Goal: Task Accomplishment & Management: Complete application form

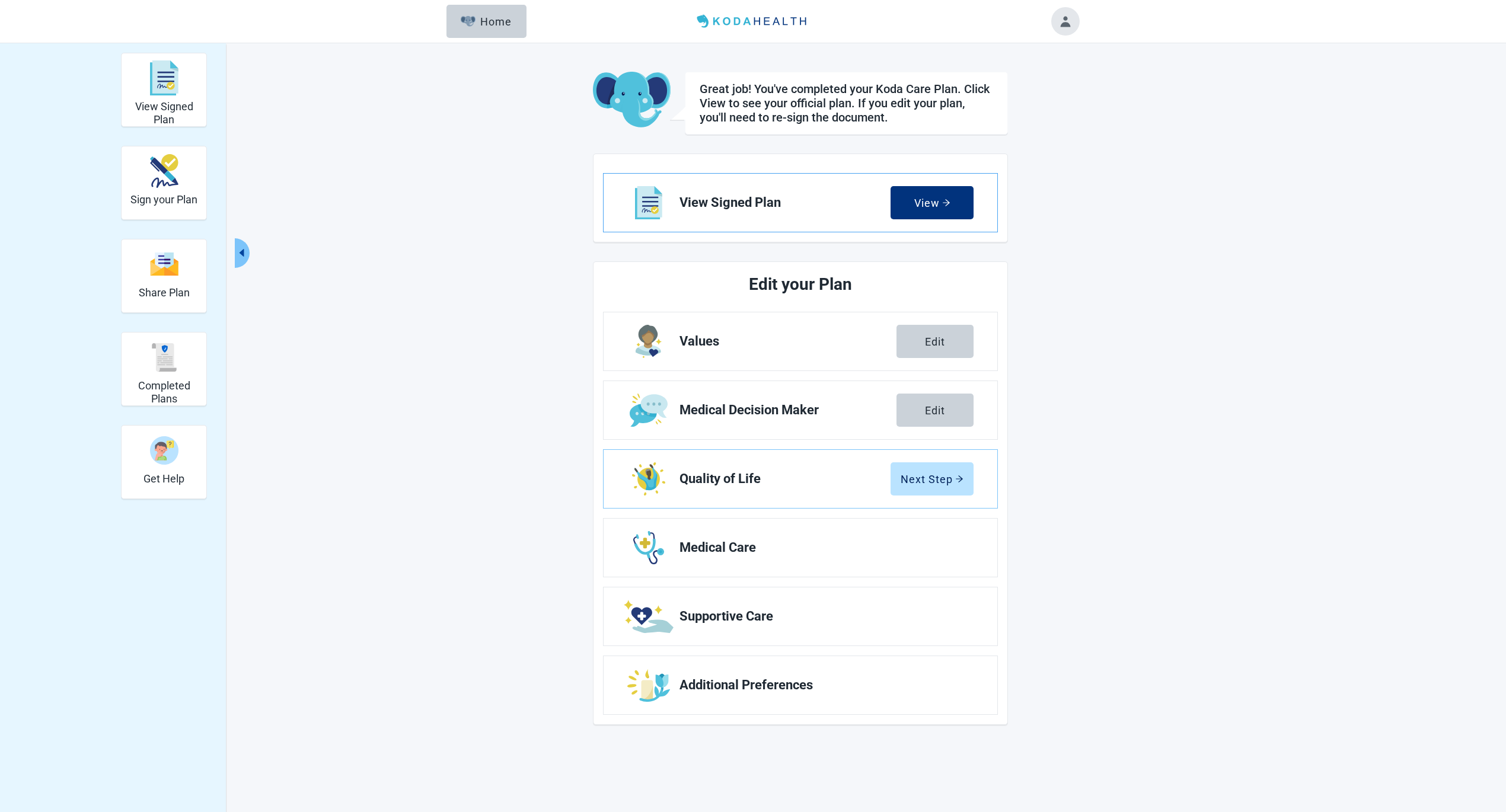
click at [837, 207] on span "View Signed Plan" at bounding box center [785, 202] width 211 height 14
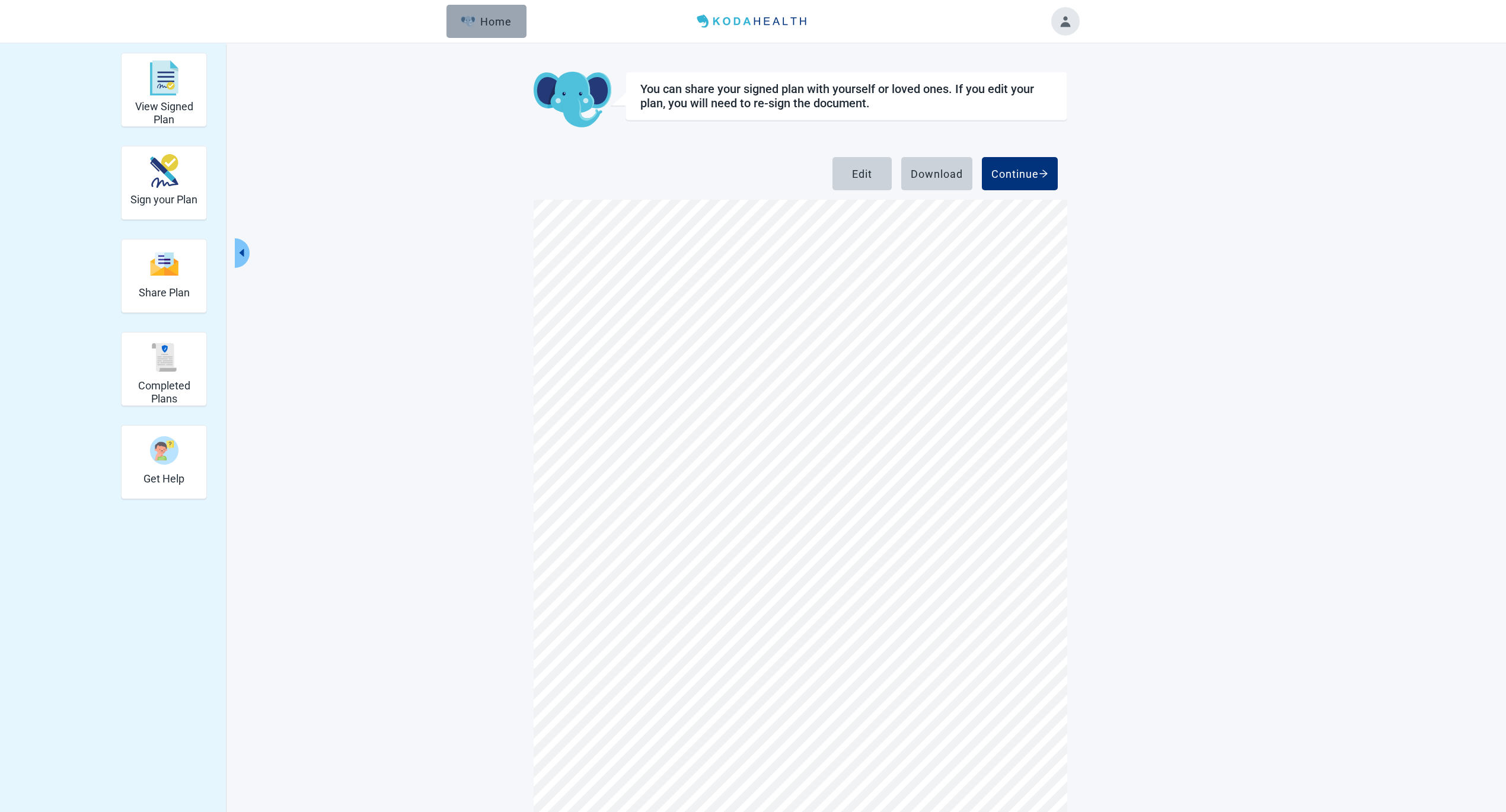
click at [500, 17] on div "Home" at bounding box center [486, 22] width 51 height 12
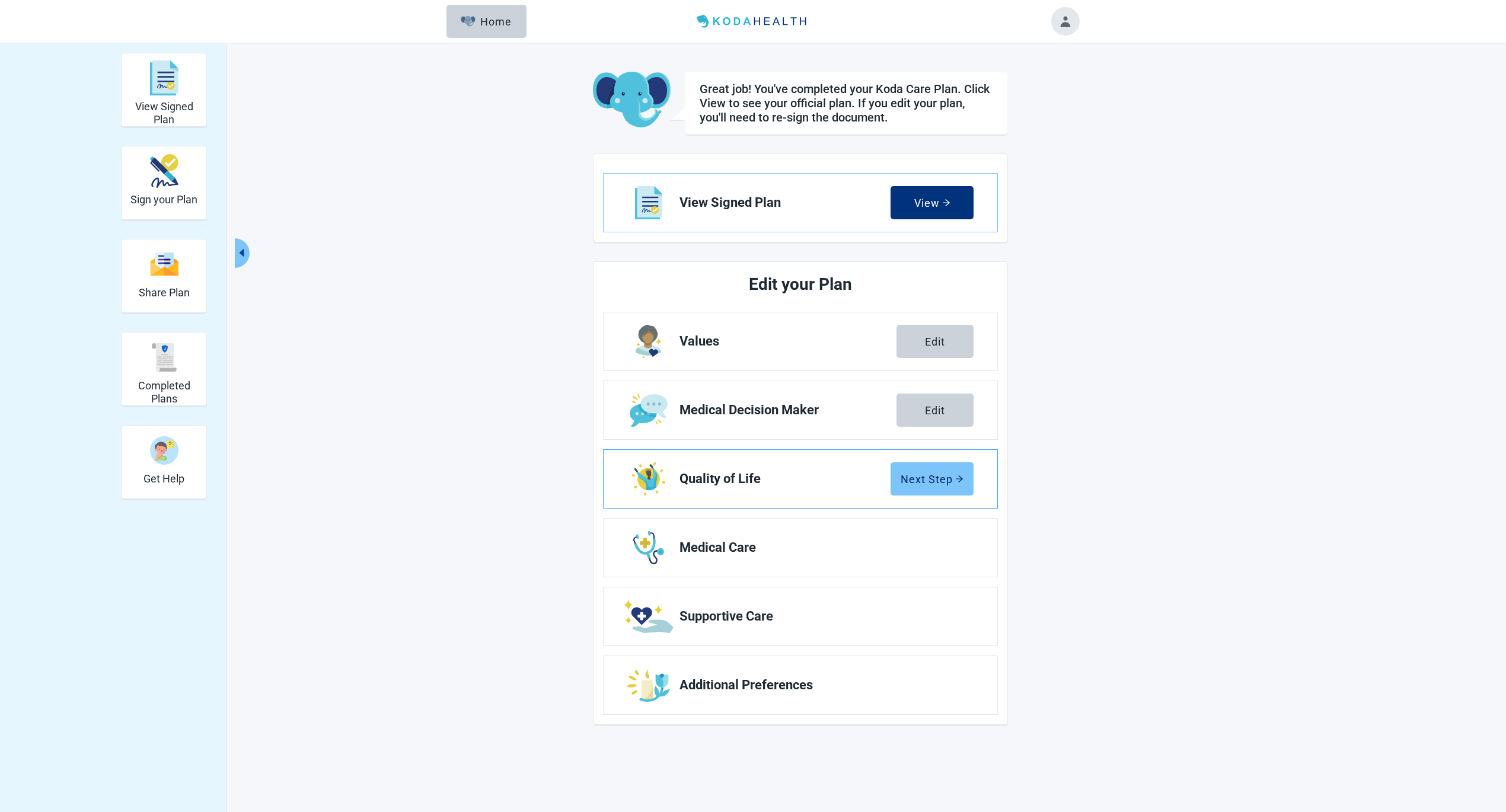
click at [925, 476] on div "Next Step" at bounding box center [931, 479] width 63 height 12
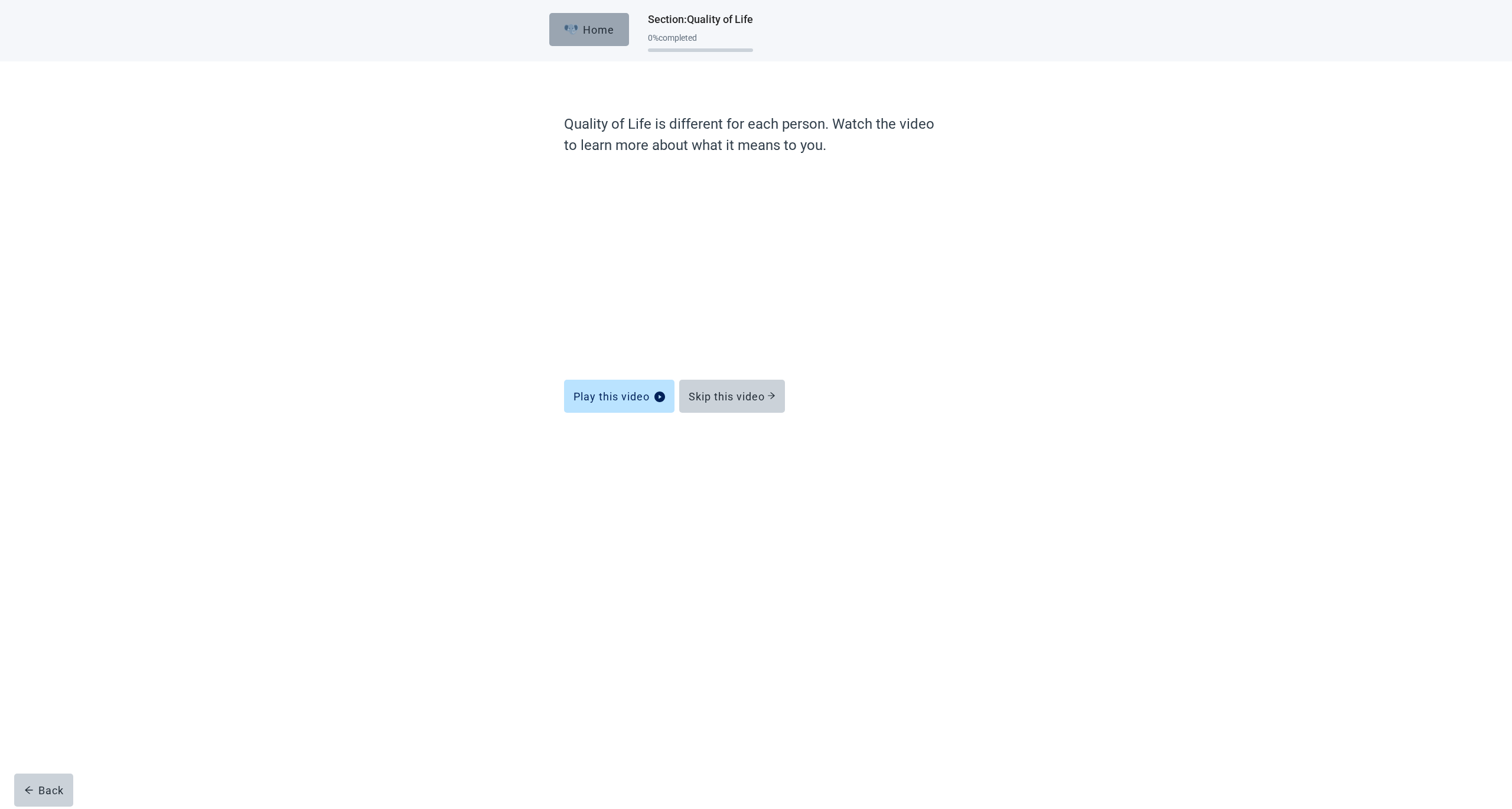
click at [574, 28] on img "button" at bounding box center [571, 30] width 15 height 11
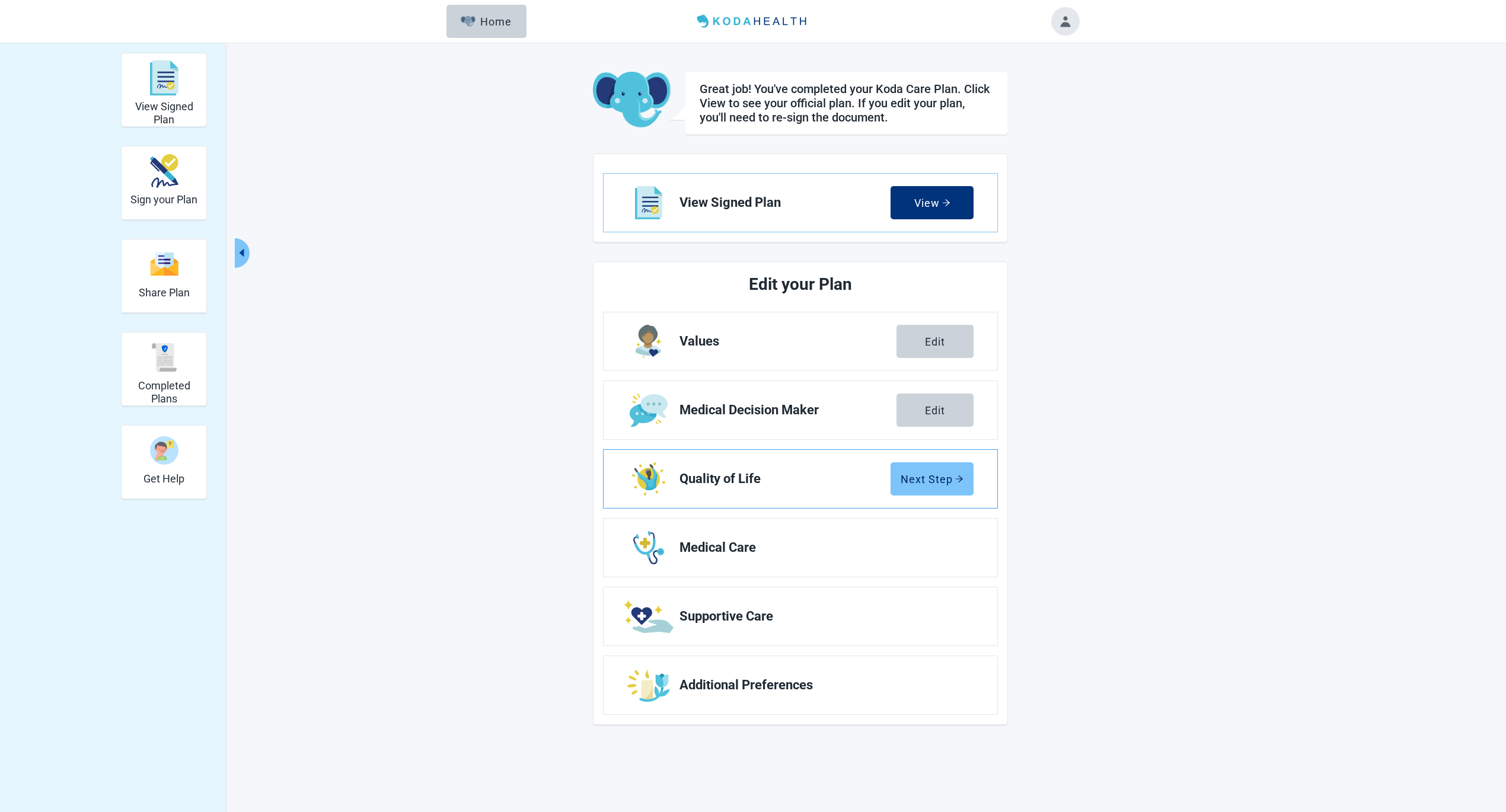
click at [932, 484] on div "Next Step" at bounding box center [931, 479] width 63 height 12
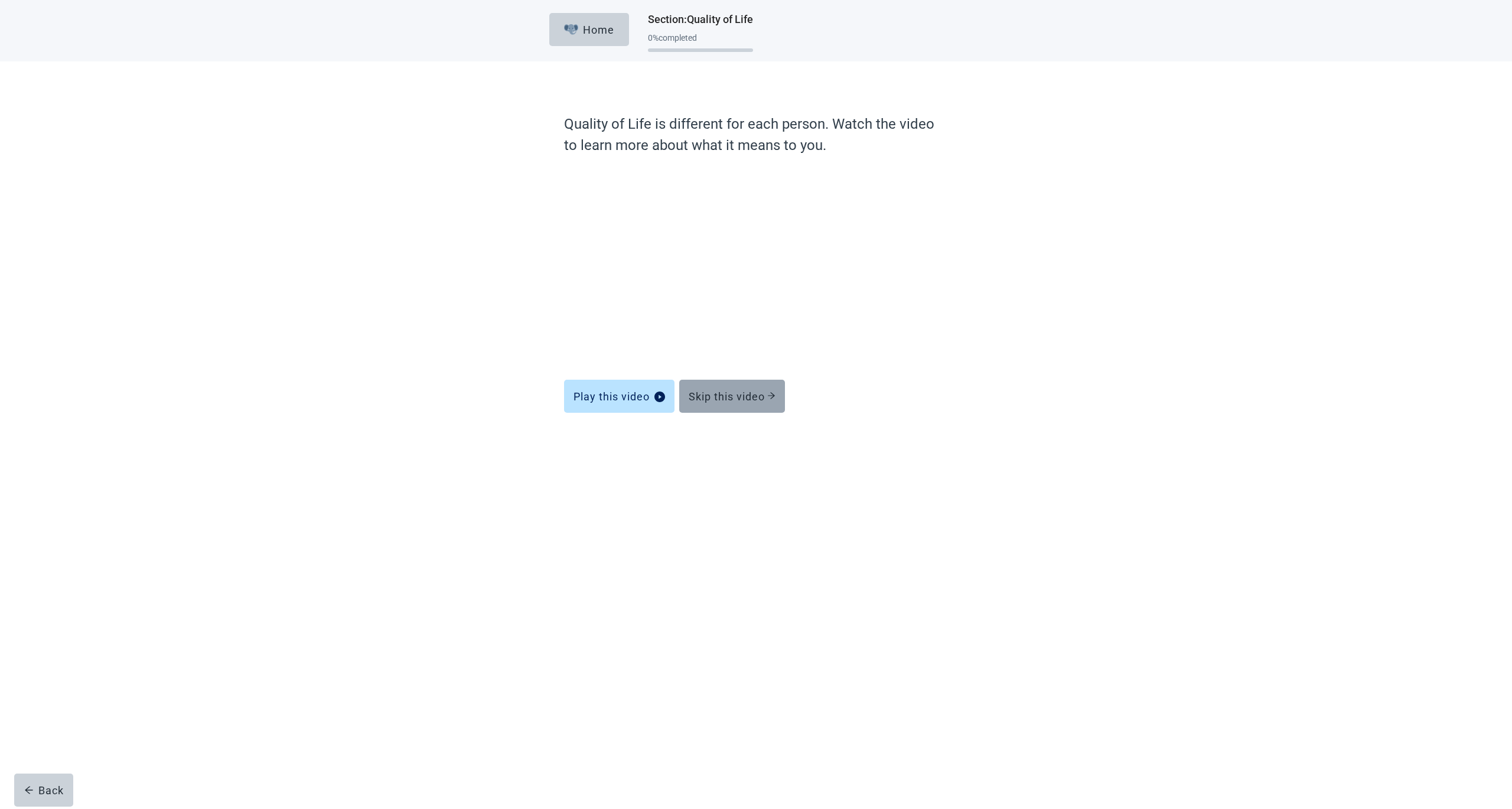
click at [734, 407] on button "Skip this video" at bounding box center [732, 396] width 106 height 33
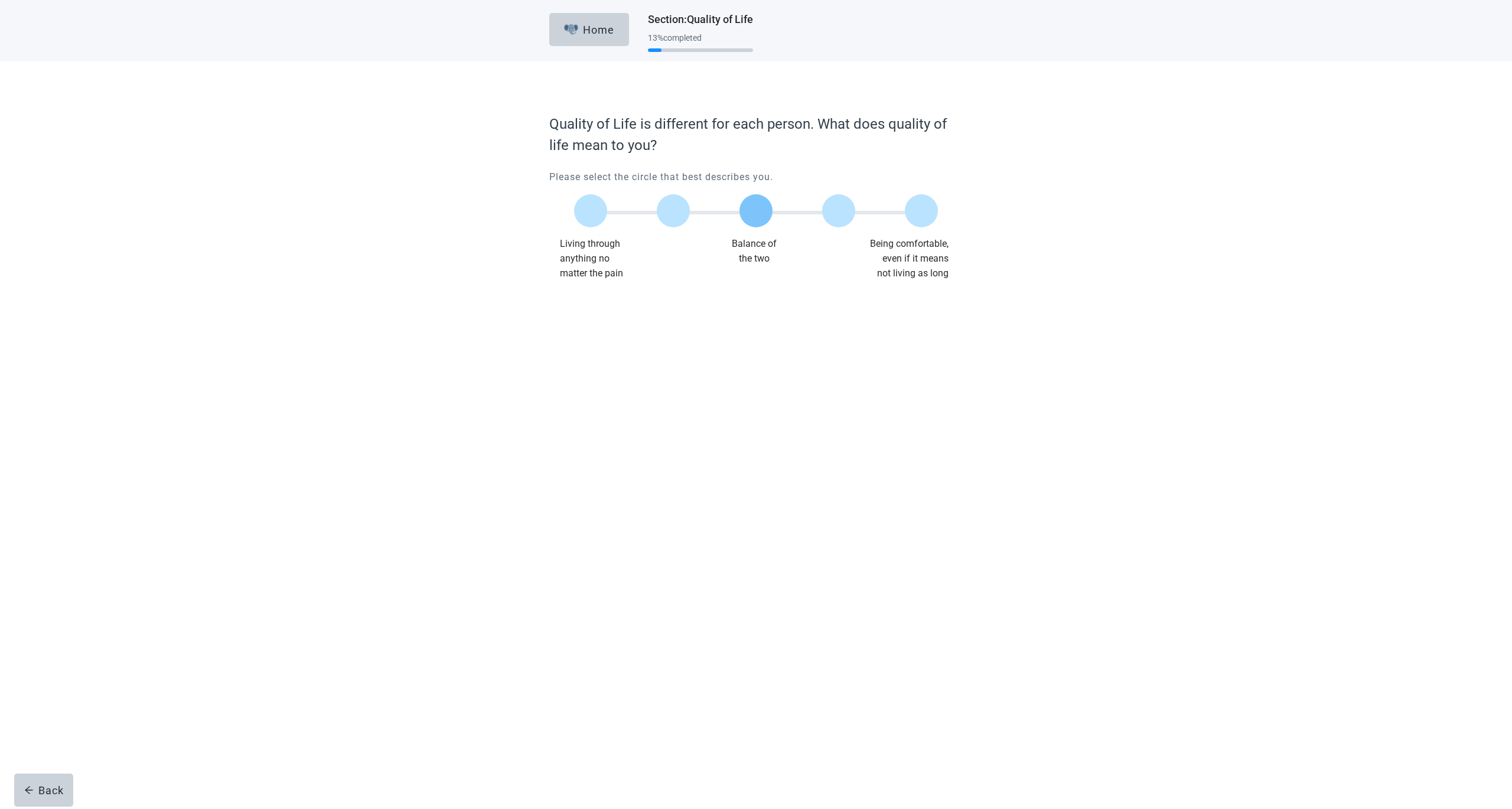
click at [759, 226] on label "Main content" at bounding box center [756, 210] width 33 height 33
click at [756, 211] on input "Quality of life scale: 50 out of 100. Balance of the two" at bounding box center [756, 211] width 0 height 0
click at [588, 322] on div "Continue" at bounding box center [756, 318] width 413 height 59
click at [581, 299] on div "Continue" at bounding box center [583, 305] width 47 height 12
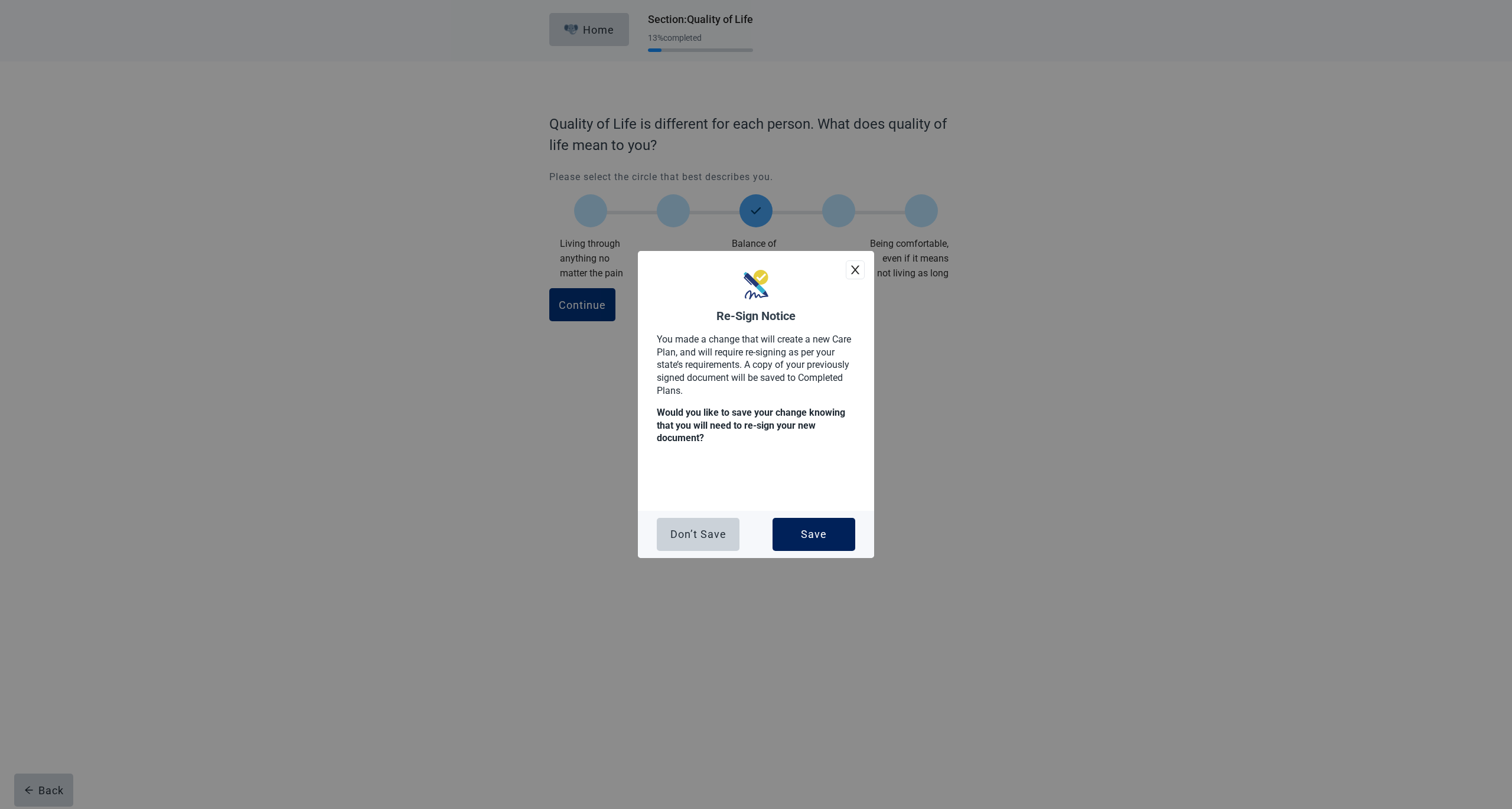
click at [815, 534] on div "Save" at bounding box center [814, 535] width 26 height 12
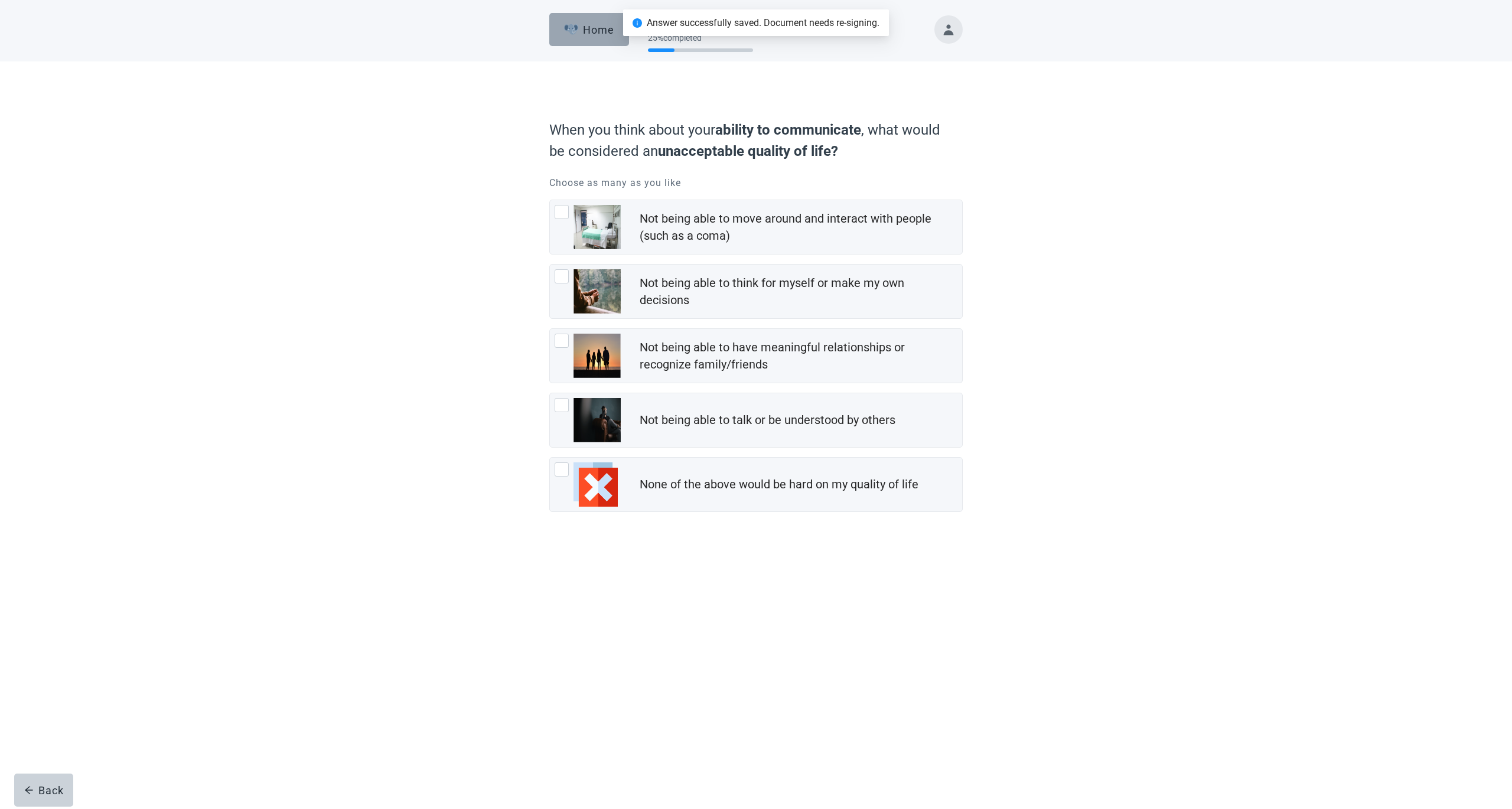
click at [589, 32] on div "Home" at bounding box center [589, 30] width 51 height 12
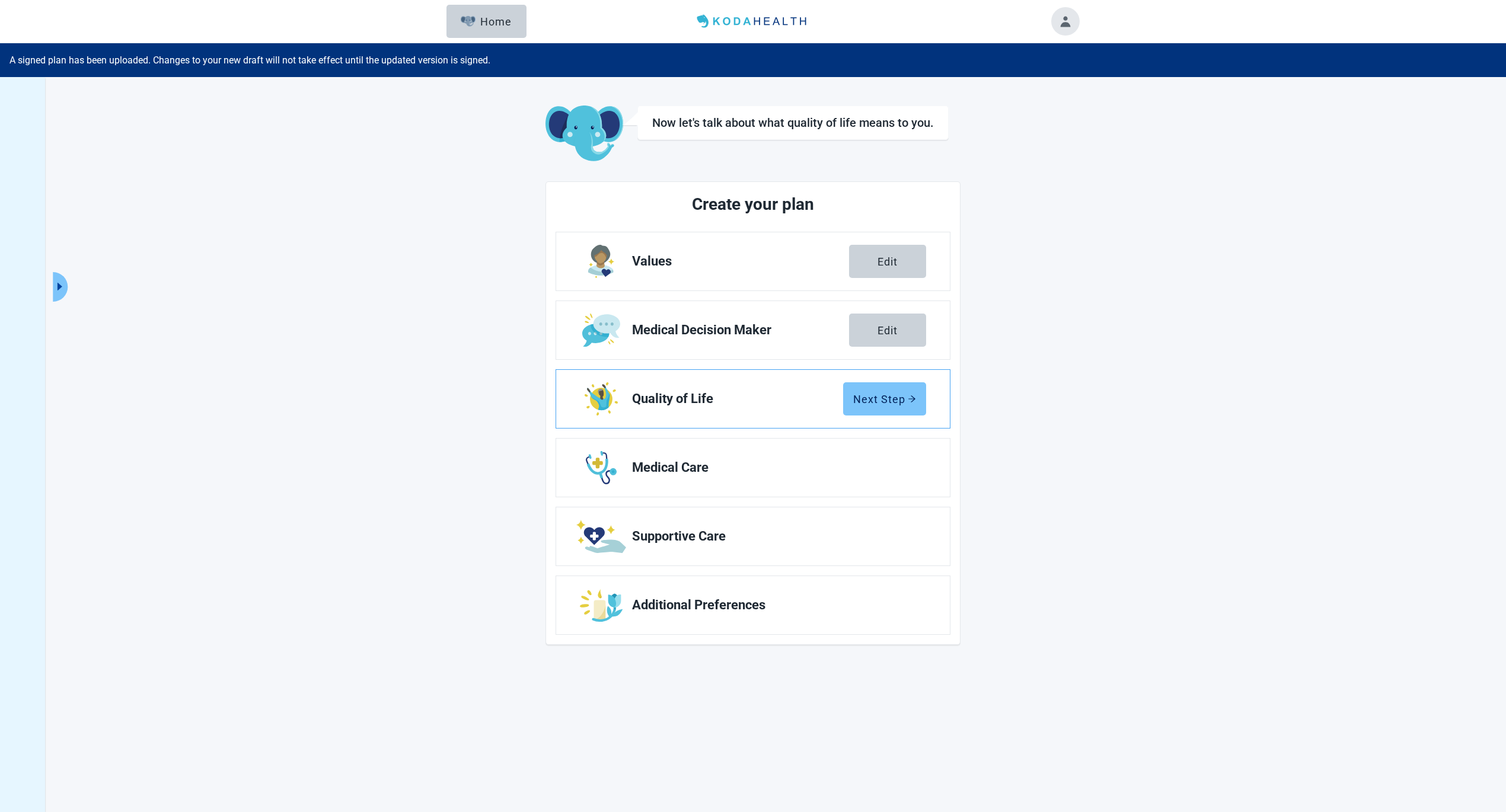
click at [875, 397] on div "Next Step" at bounding box center [884, 399] width 63 height 12
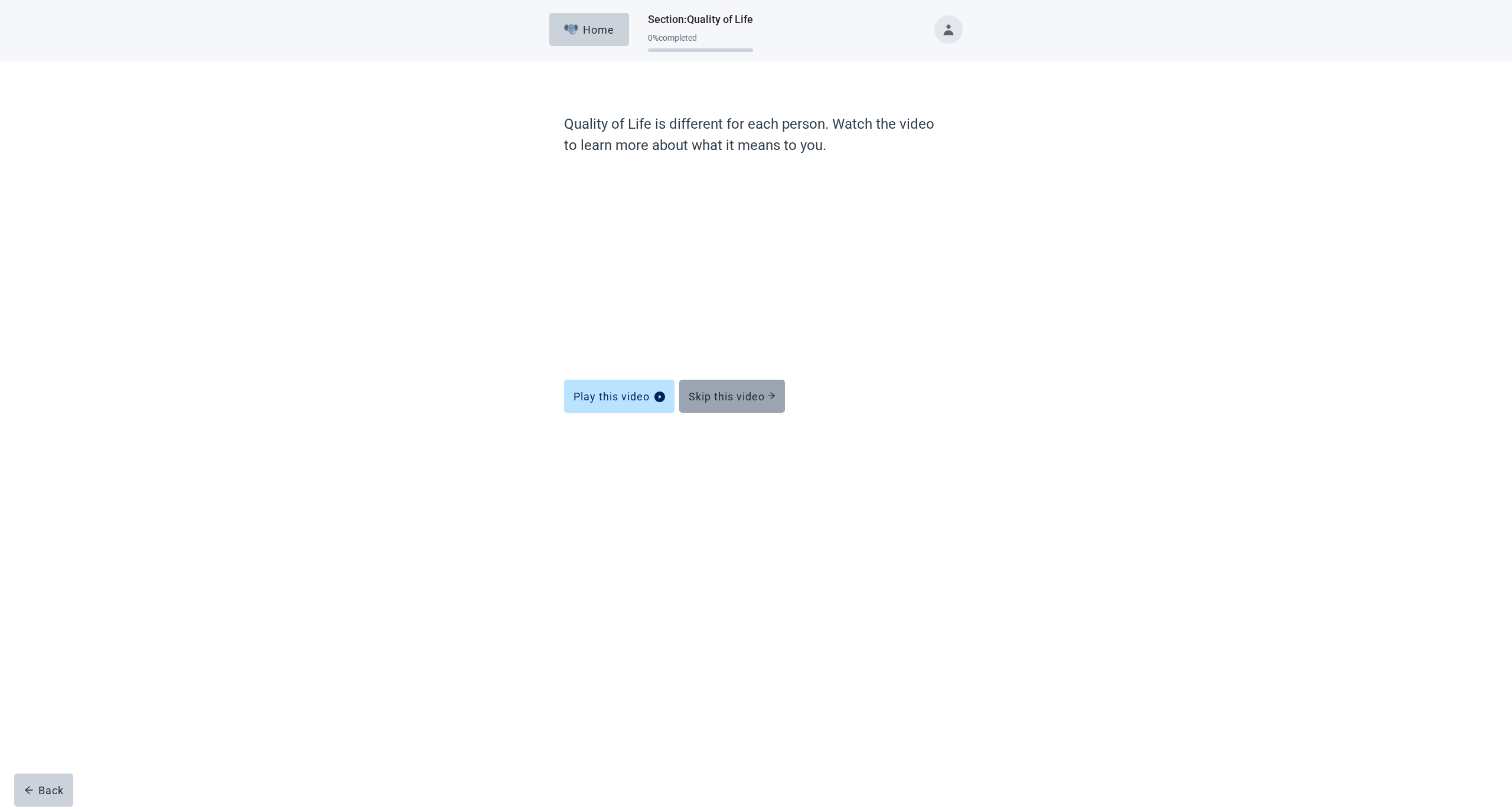
click at [711, 396] on div "Skip this video" at bounding box center [732, 396] width 87 height 12
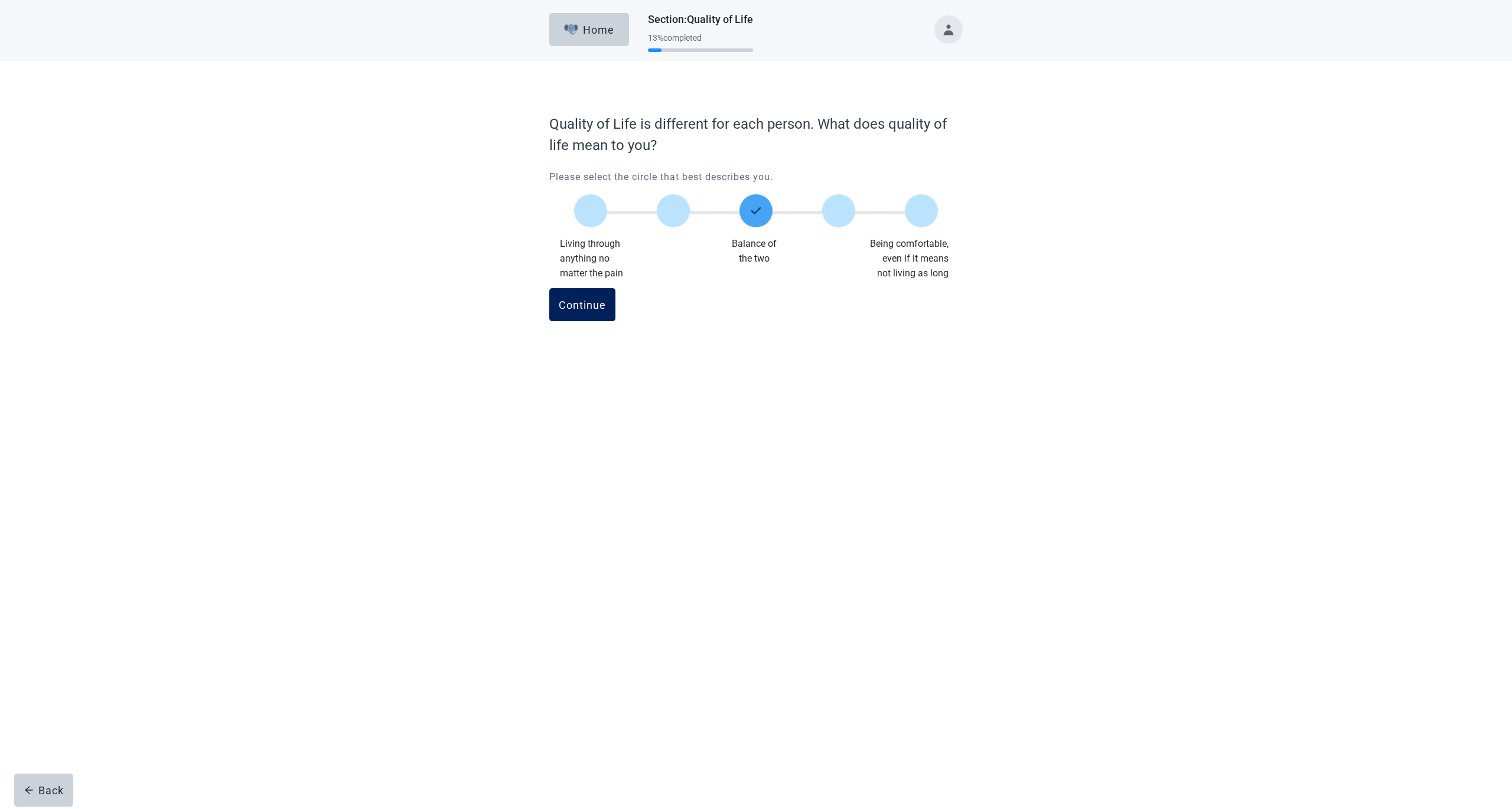
click at [579, 307] on div "Continue" at bounding box center [583, 305] width 47 height 12
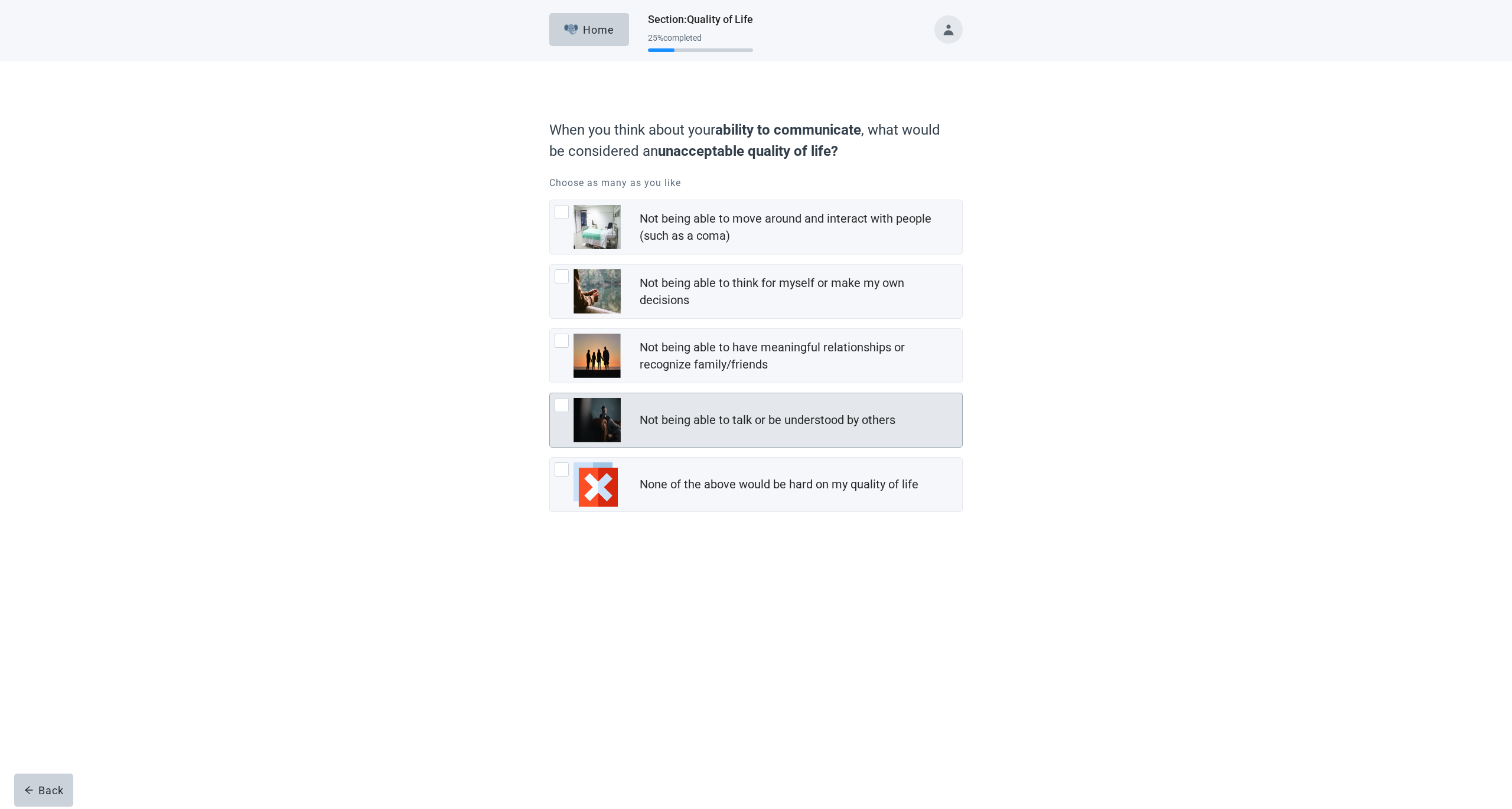
click at [710, 410] on div "Not being able to talk or be understood by others" at bounding box center [801, 420] width 322 height 24
click at [550, 393] on input "Not being able to talk or be understood by others" at bounding box center [550, 392] width 1 height 1
checkbox input "true"
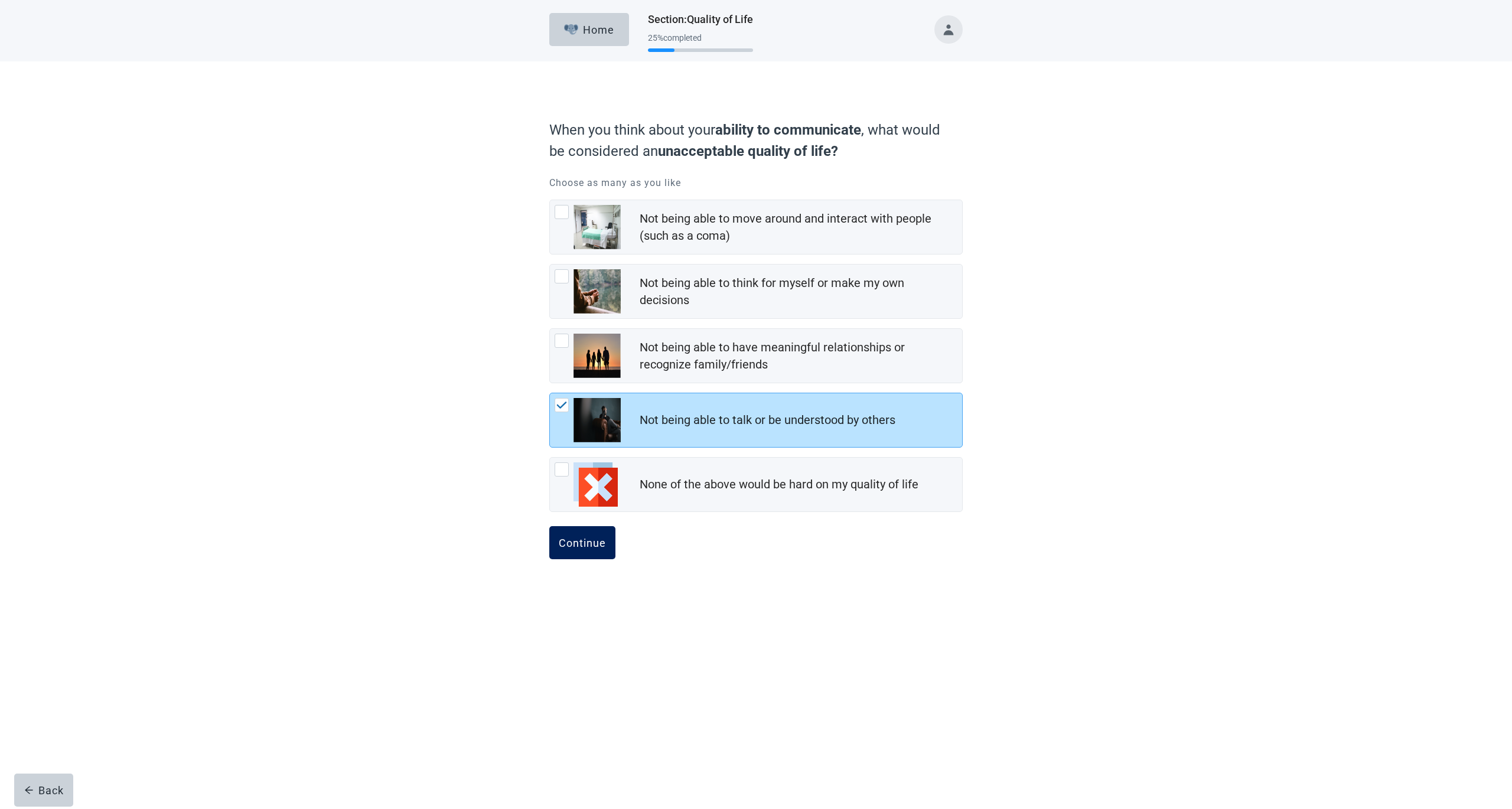
click at [587, 534] on div "Continue" at bounding box center [583, 543] width 47 height 12
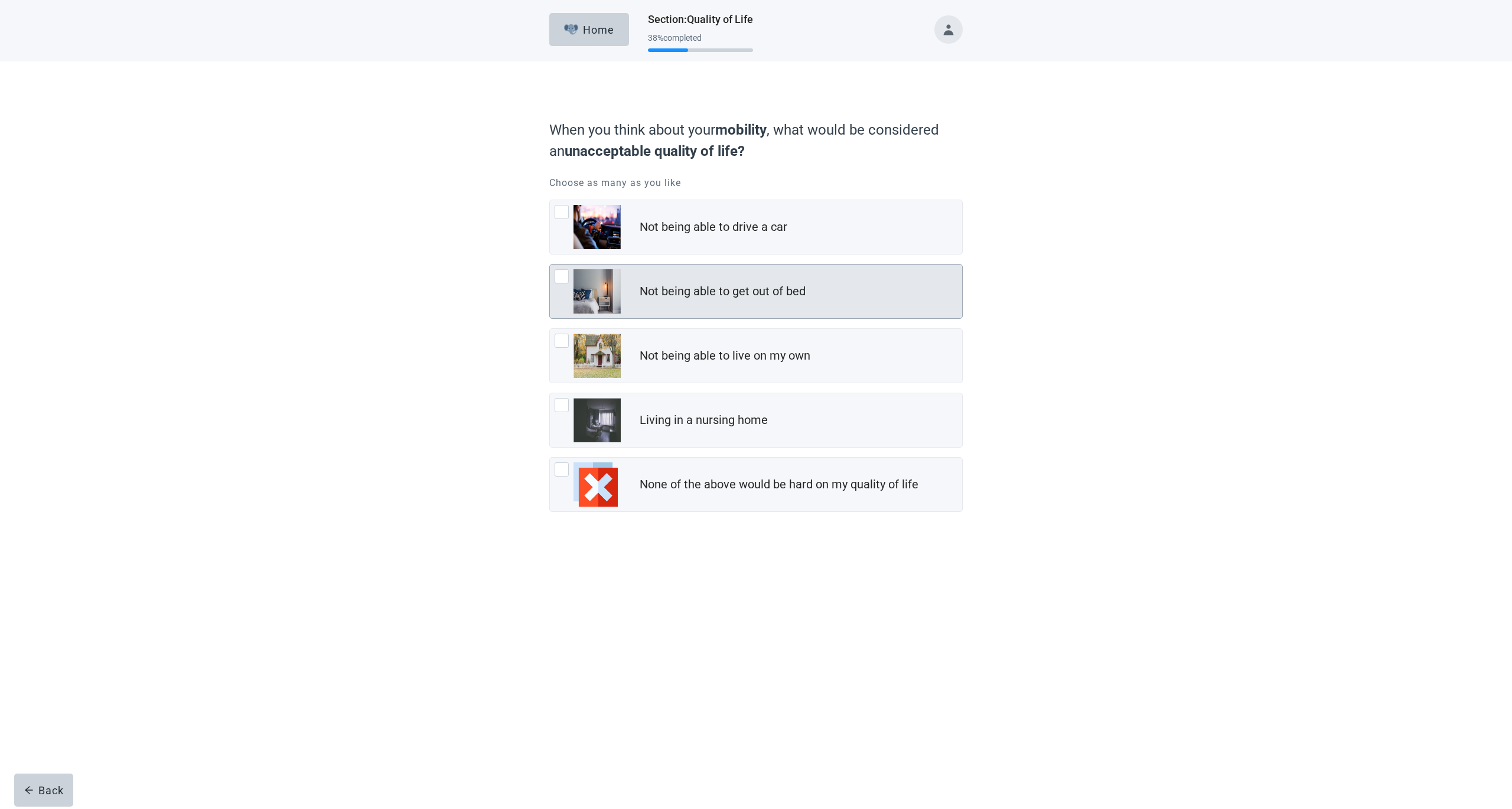
click at [645, 287] on div "Not being able to get out of bed" at bounding box center [723, 291] width 166 height 17
click at [550, 264] on input "Not being able to get out of bed" at bounding box center [550, 264] width 1 height 1
checkbox input "true"
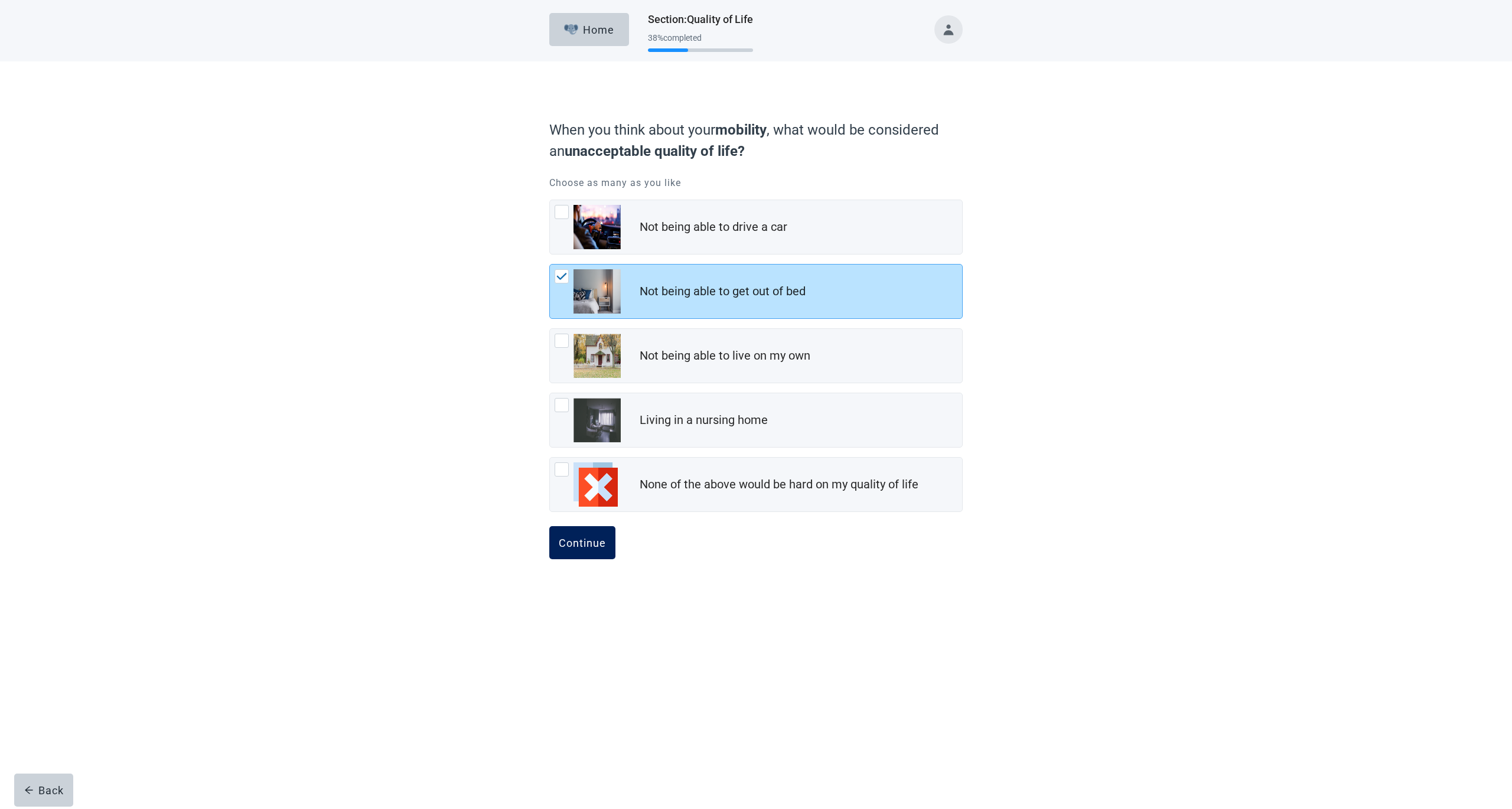
click at [578, 534] on div "Continue" at bounding box center [583, 543] width 47 height 12
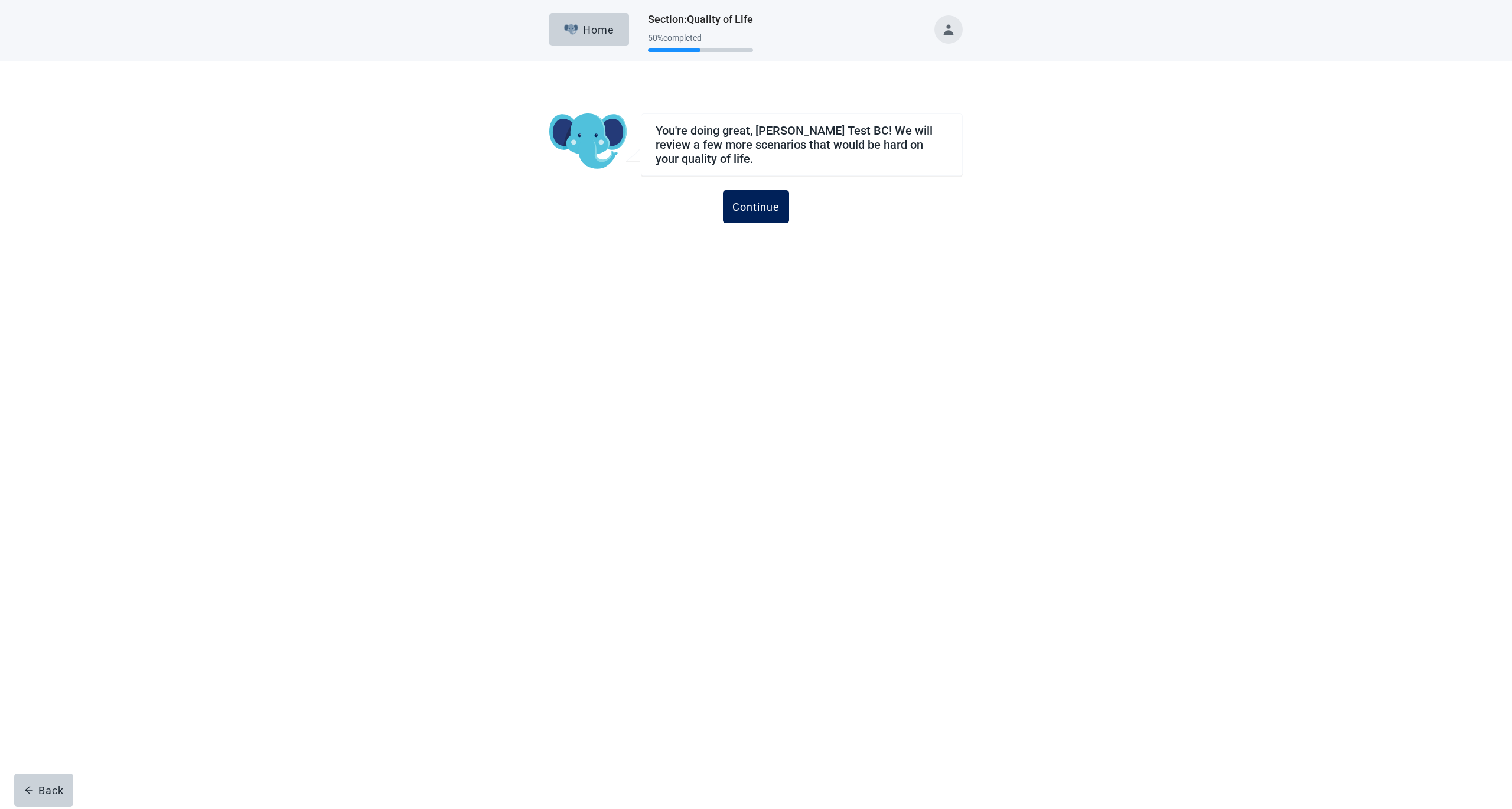
click at [769, 211] on div "Continue" at bounding box center [756, 207] width 47 height 12
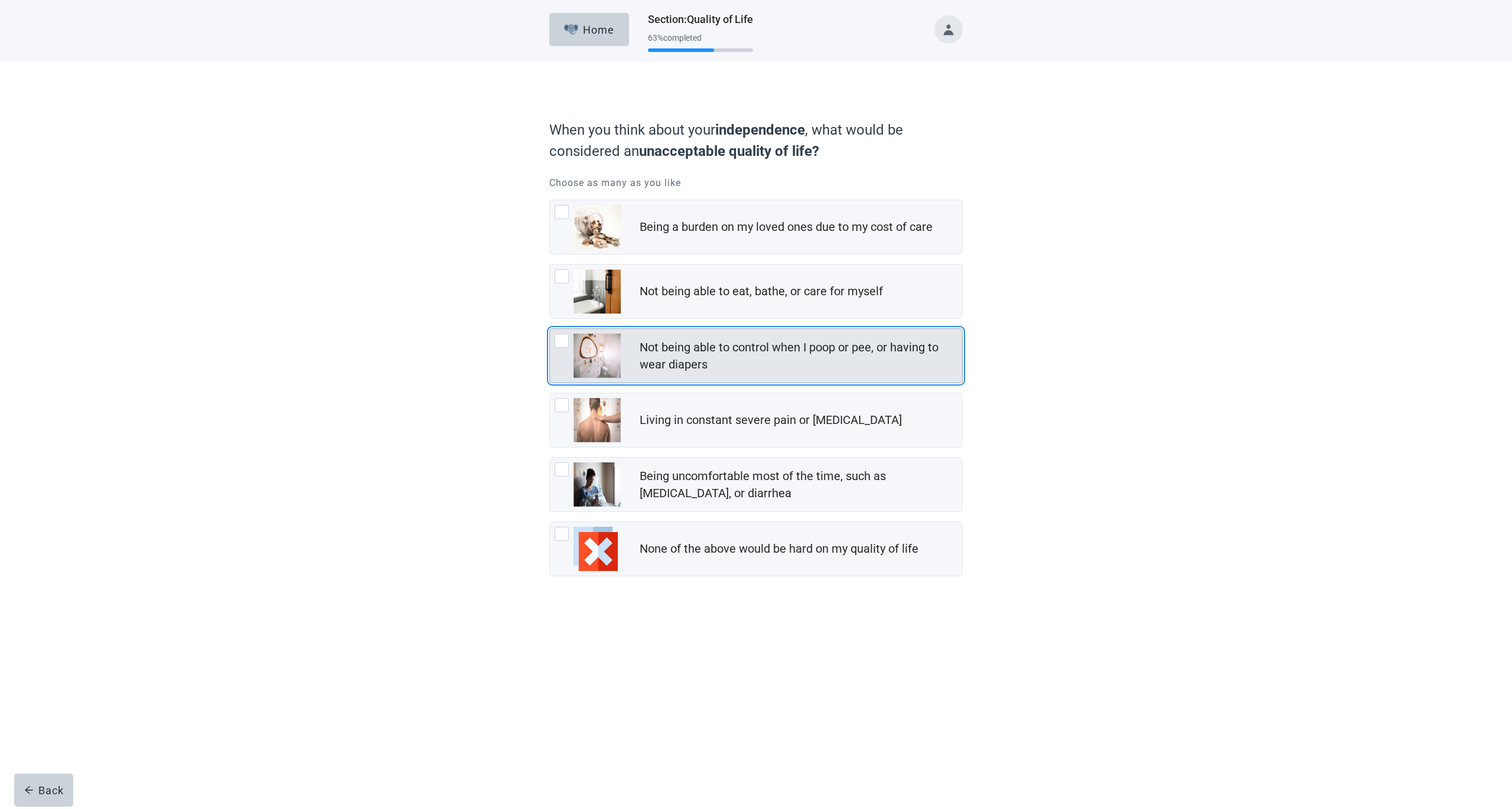
click at [566, 363] on div "Not being able to control when I poop or pee, or having to wear diapers, checkb…" at bounding box center [587, 356] width 66 height 44
click at [550, 329] on input "Not being able to control when I poop or pee, or having to wear diapers" at bounding box center [550, 328] width 1 height 1
checkbox input "true"
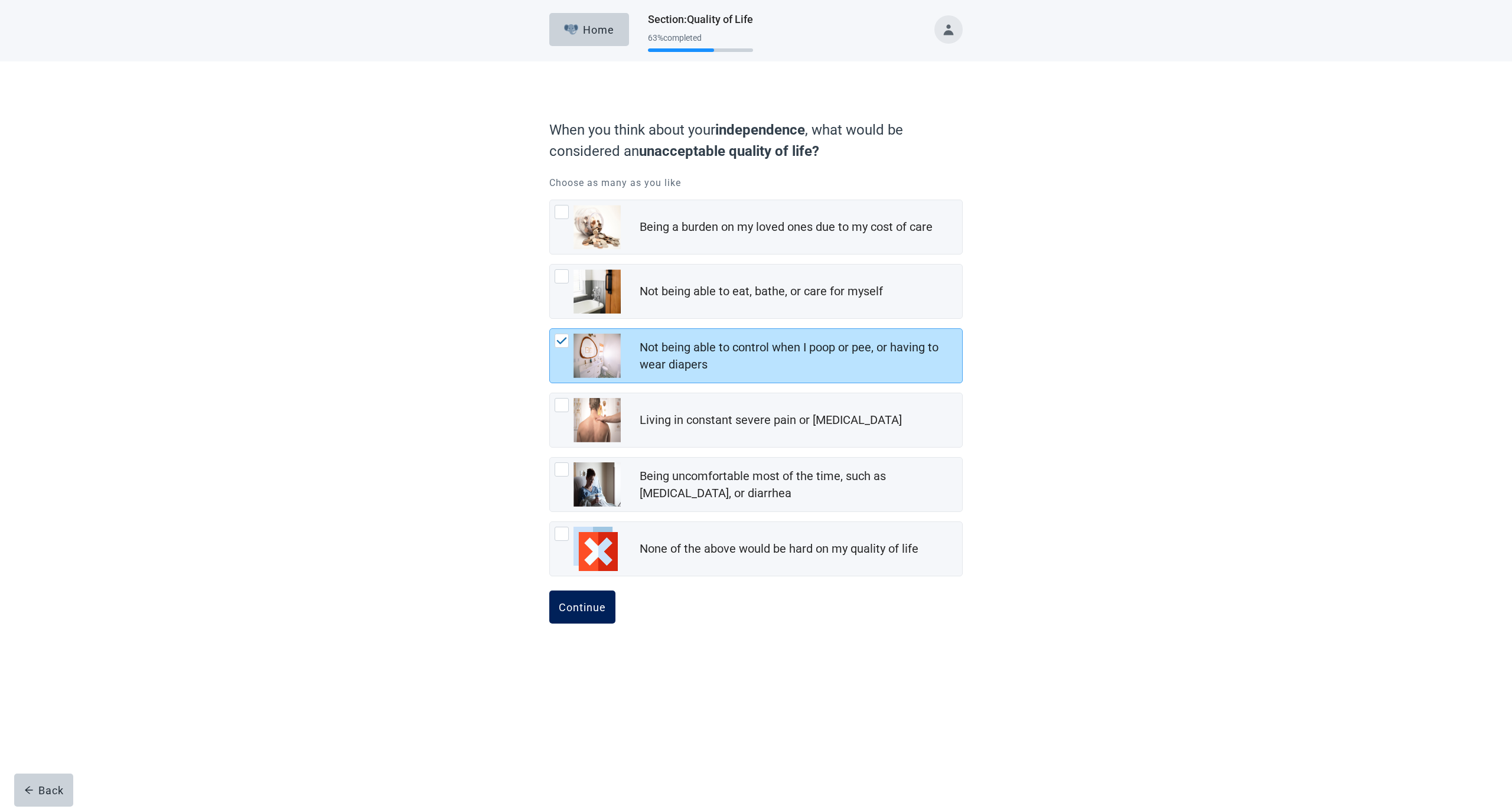
click at [591, 534] on div "Continue" at bounding box center [583, 607] width 47 height 12
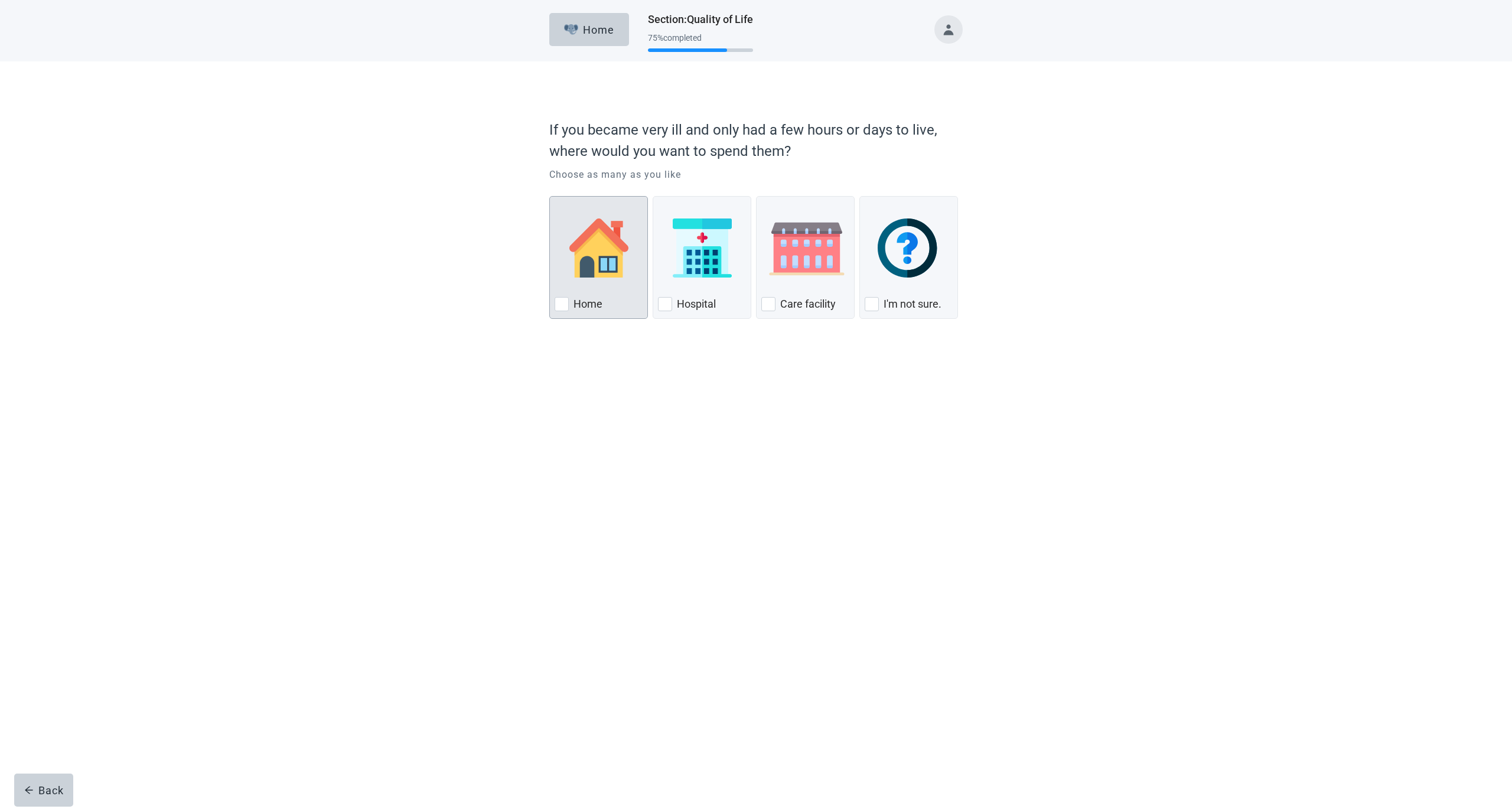
click at [585, 293] on div "Home, checkbox, not checked" at bounding box center [598, 248] width 88 height 93
click at [550, 197] on input "Home" at bounding box center [550, 196] width 1 height 1
checkbox input "true"
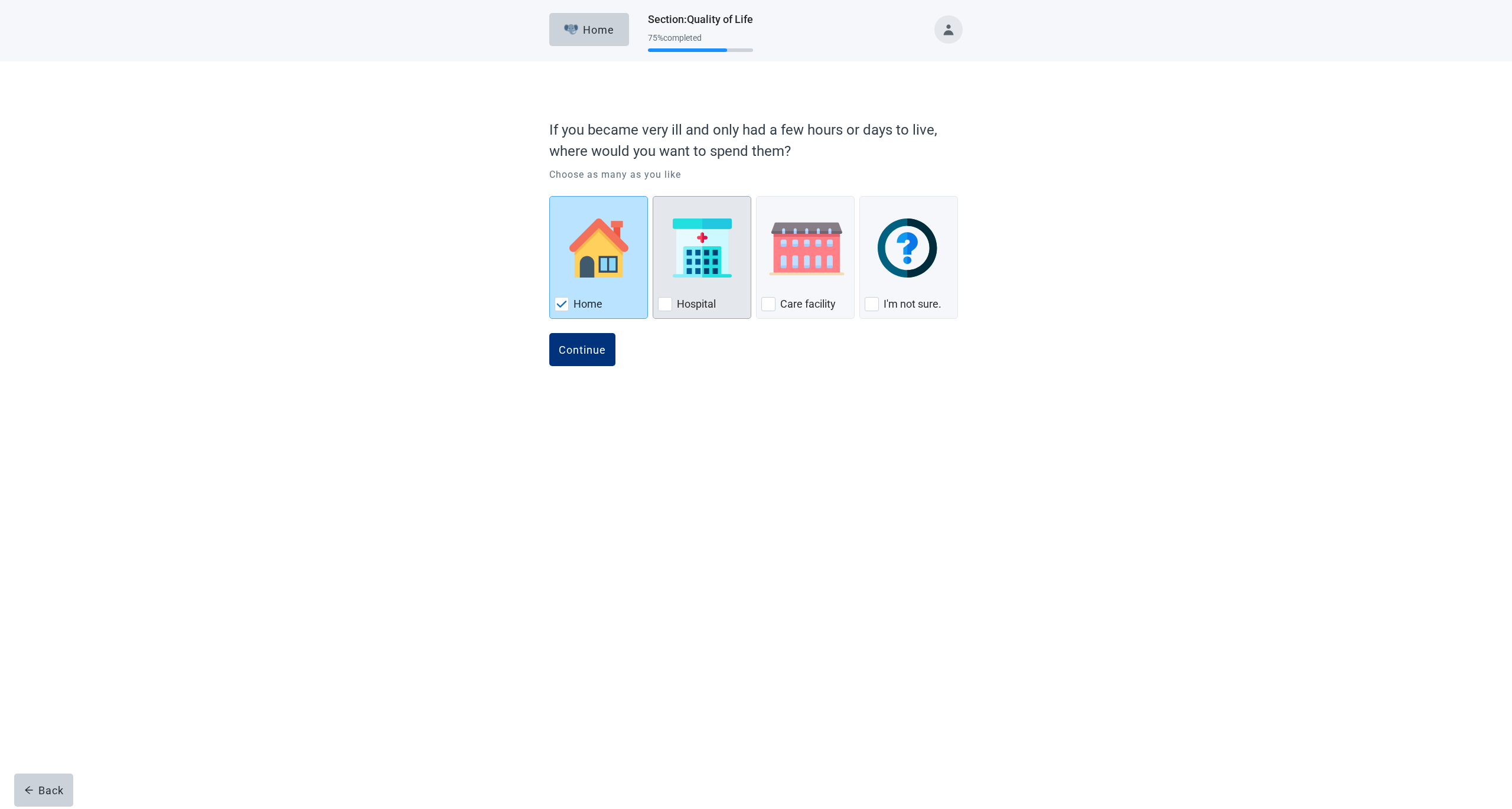
click at [680, 302] on label "Hospital" at bounding box center [697, 304] width 39 height 14
checkbox input "true"
click at [602, 347] on div "Continue" at bounding box center [583, 350] width 47 height 12
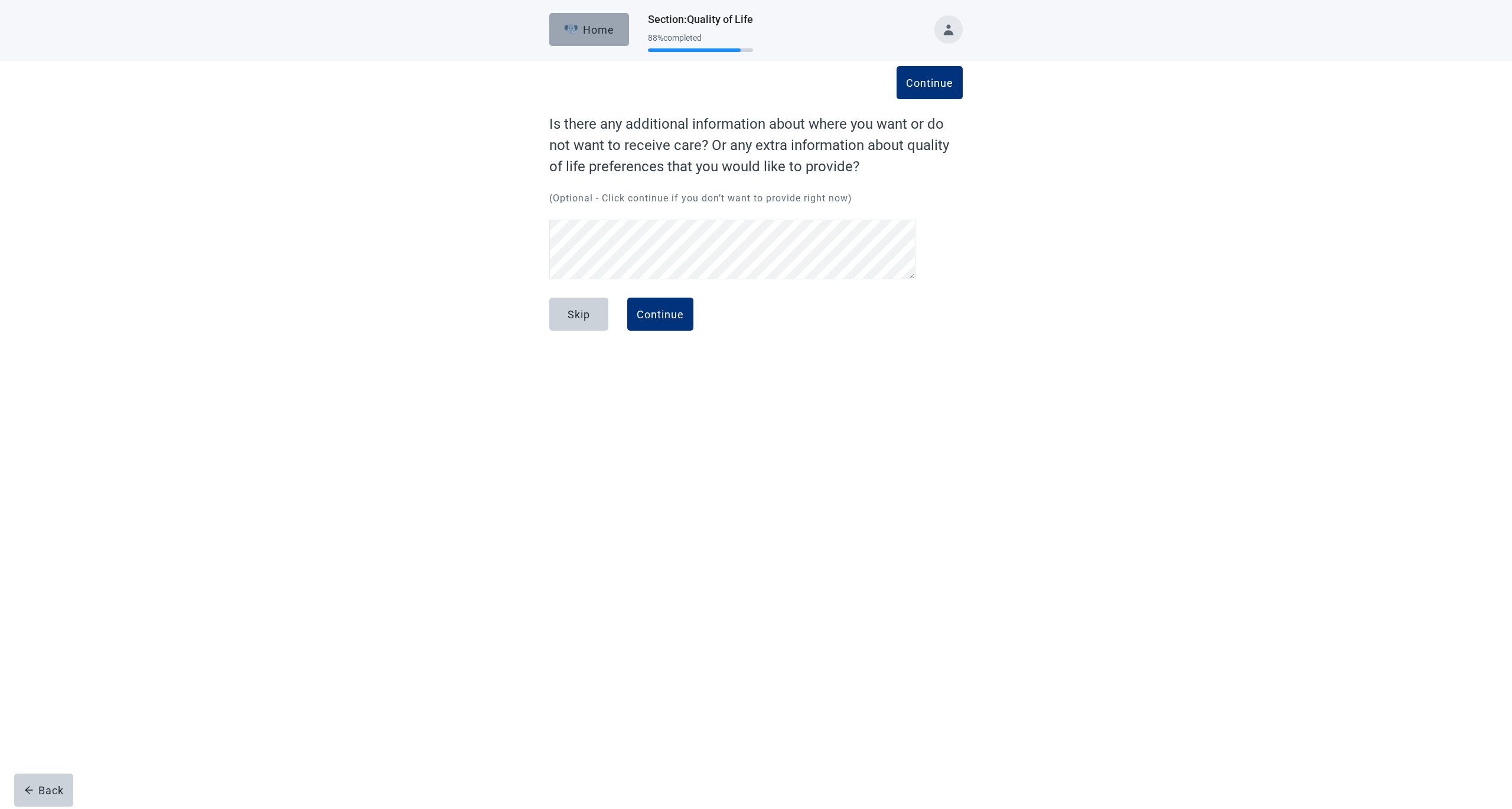
click at [597, 24] on div "Home" at bounding box center [589, 30] width 51 height 12
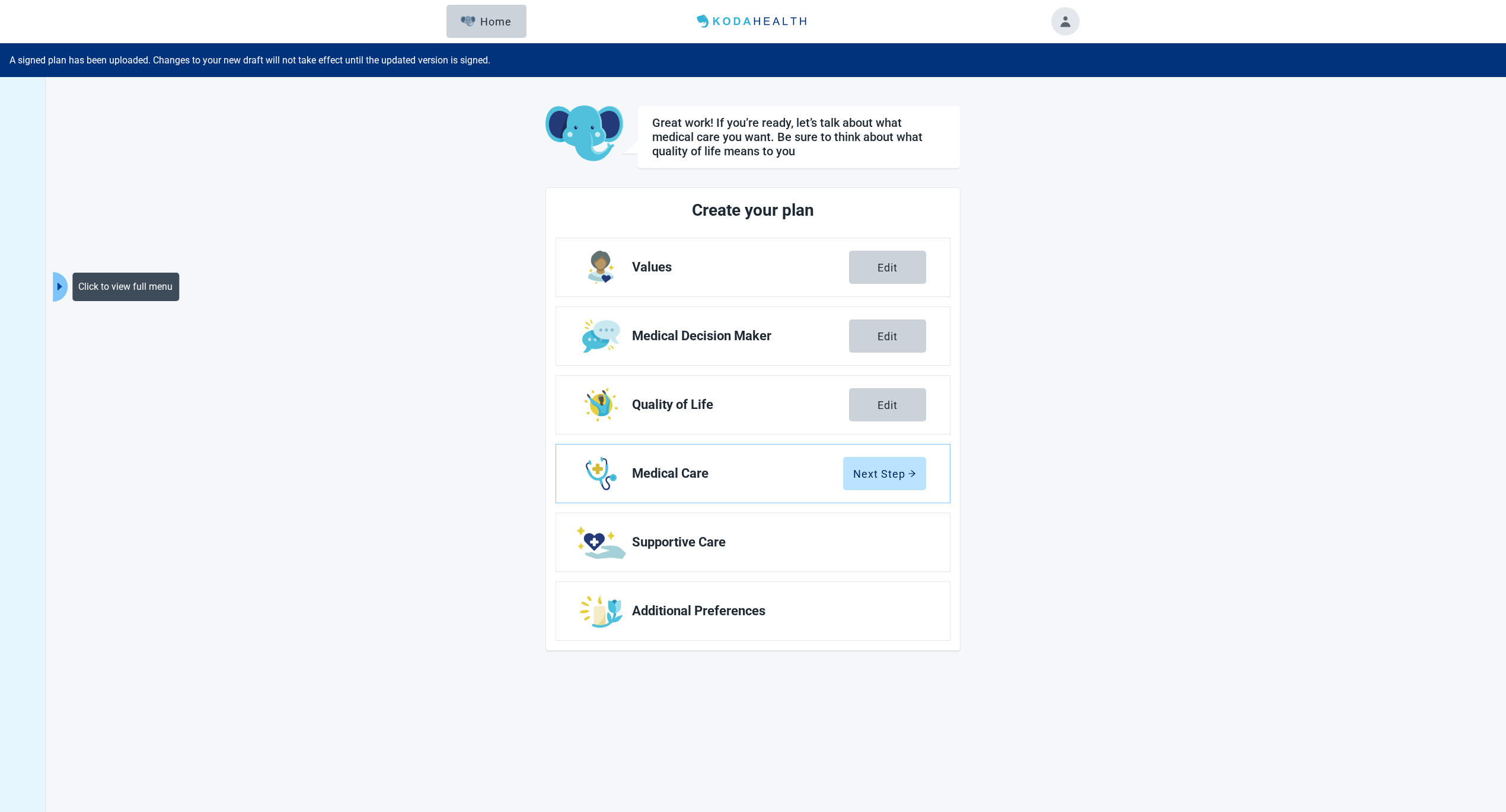
click at [64, 287] on icon "caret-right" at bounding box center [60, 286] width 12 height 12
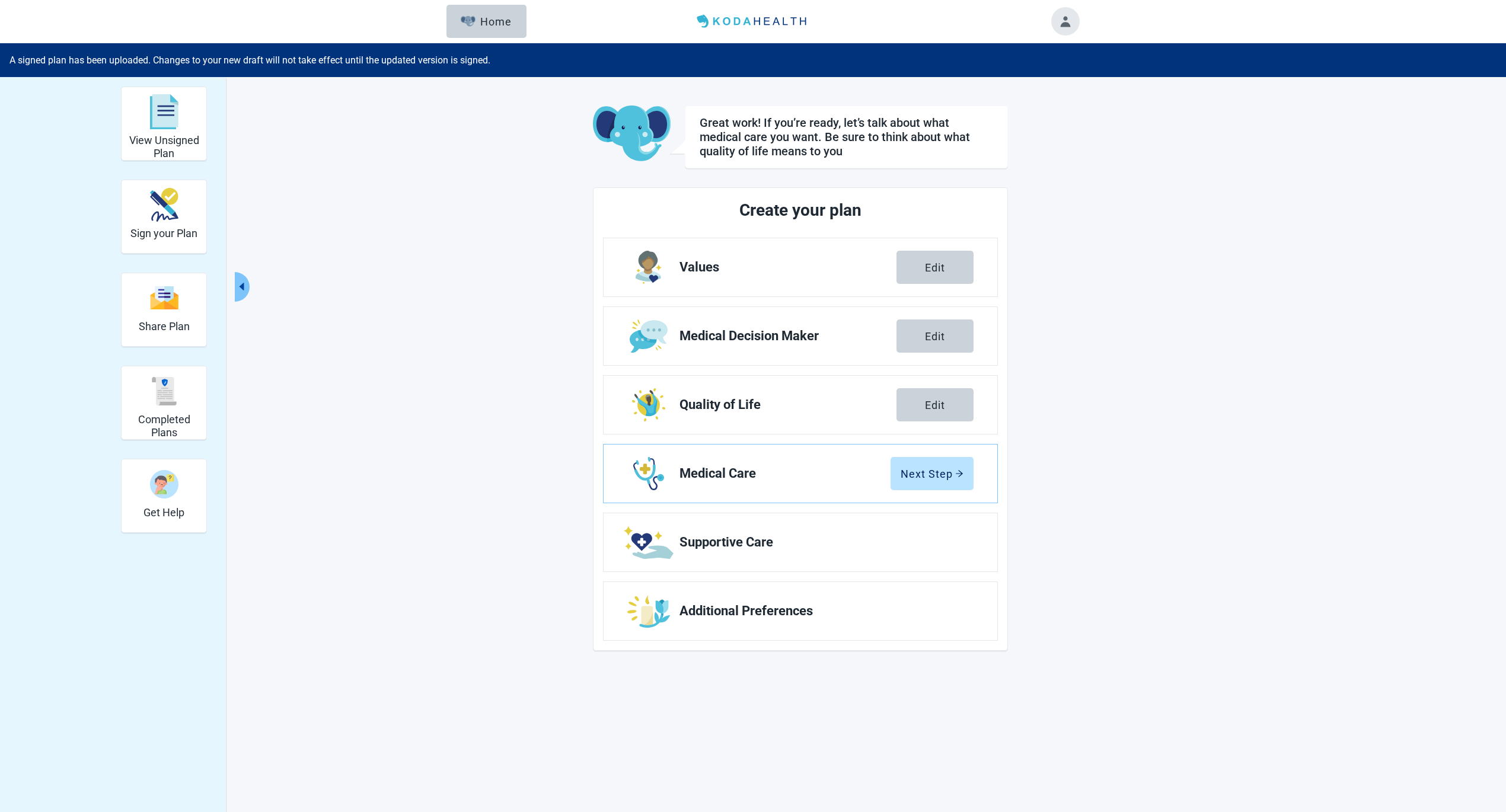
click at [239, 293] on button "Collapse menu" at bounding box center [242, 287] width 15 height 30
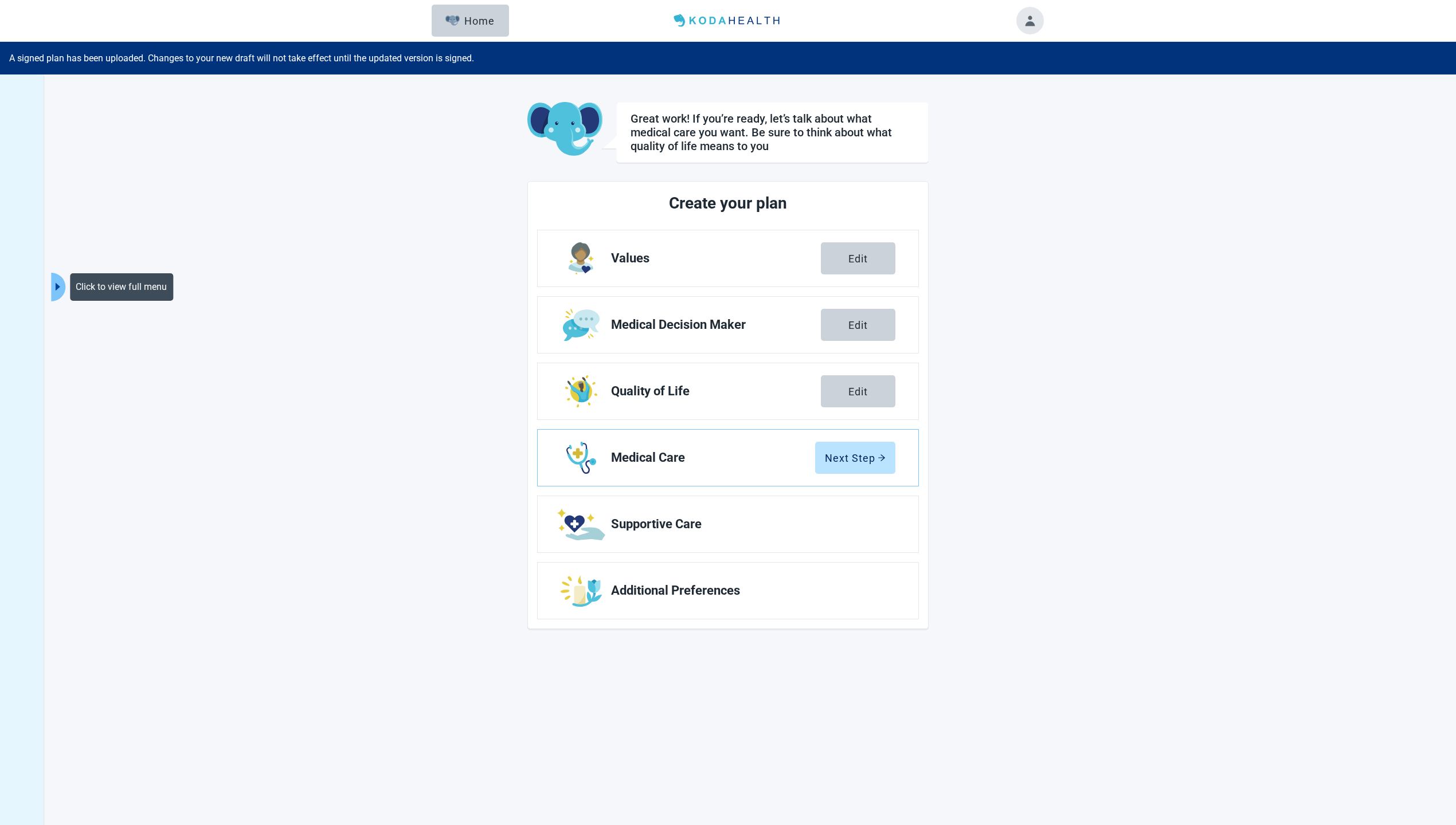
click at [1031, 22] on button "Toggle account menu" at bounding box center [1030, 21] width 27 height 27
click at [1014, 65] on span "My Profile" at bounding box center [1011, 67] width 43 height 11
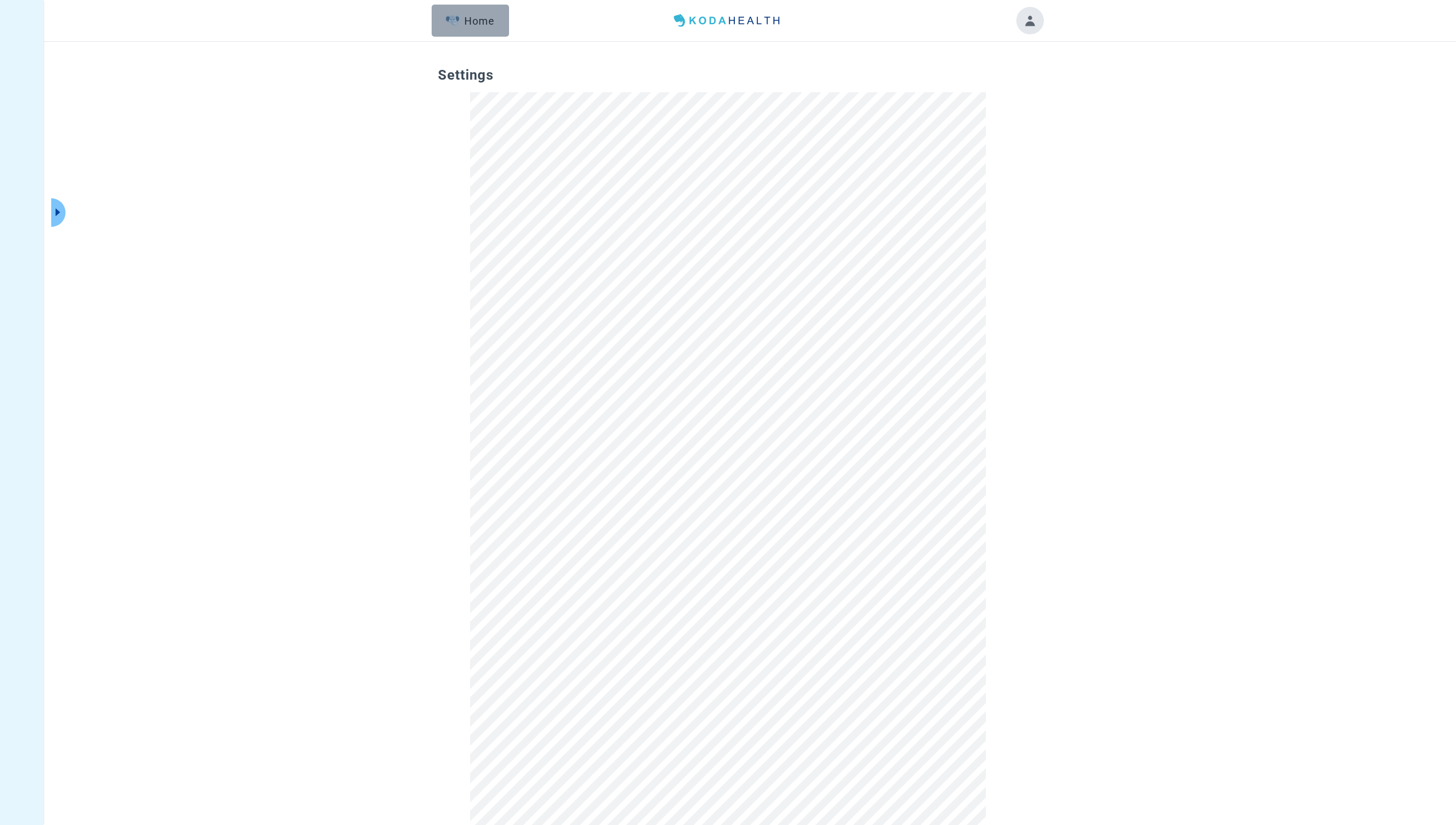
click at [471, 15] on div "Home" at bounding box center [470, 21] width 49 height 12
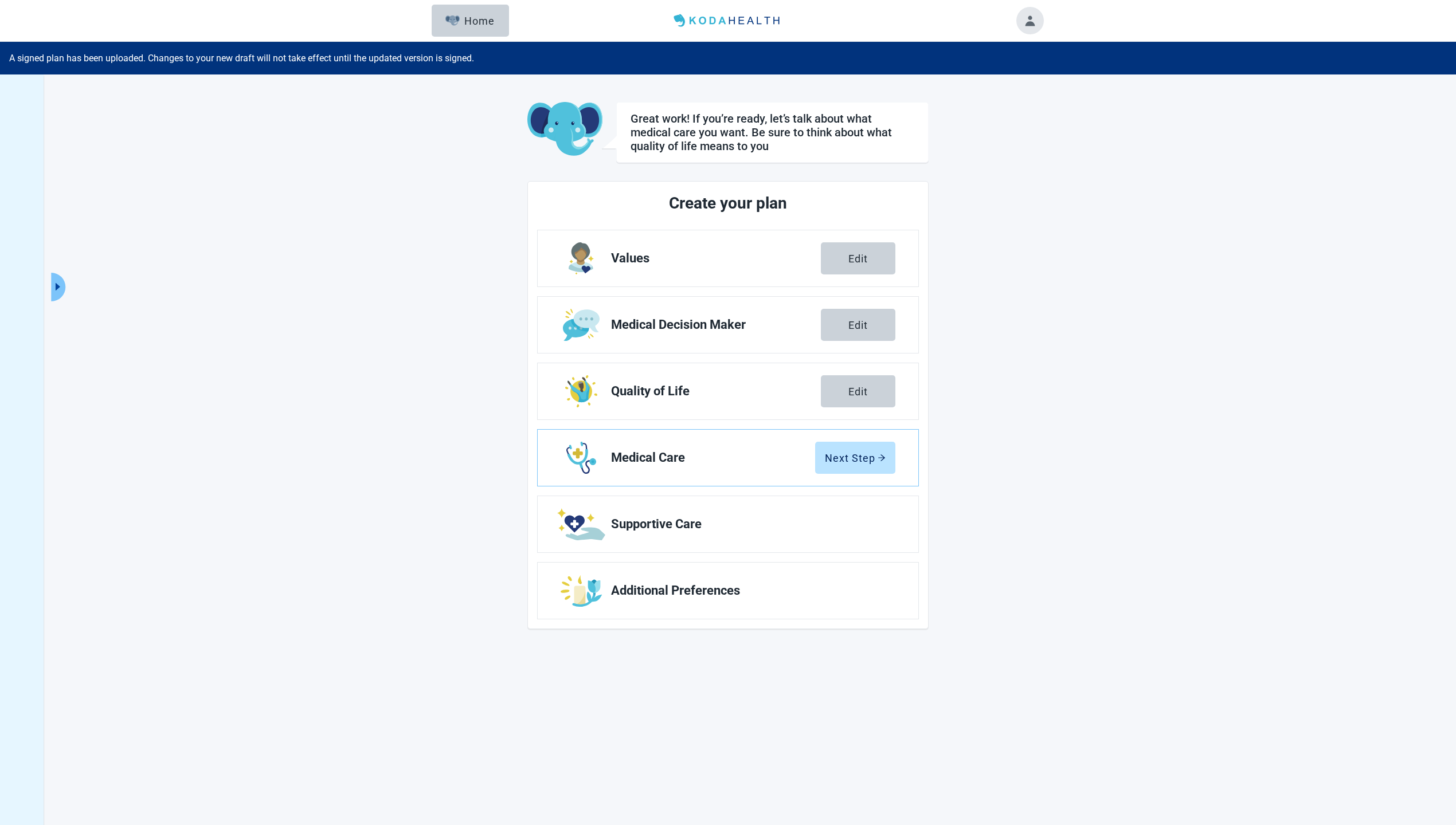
click at [53, 282] on icon "caret-right" at bounding box center [58, 287] width 11 height 11
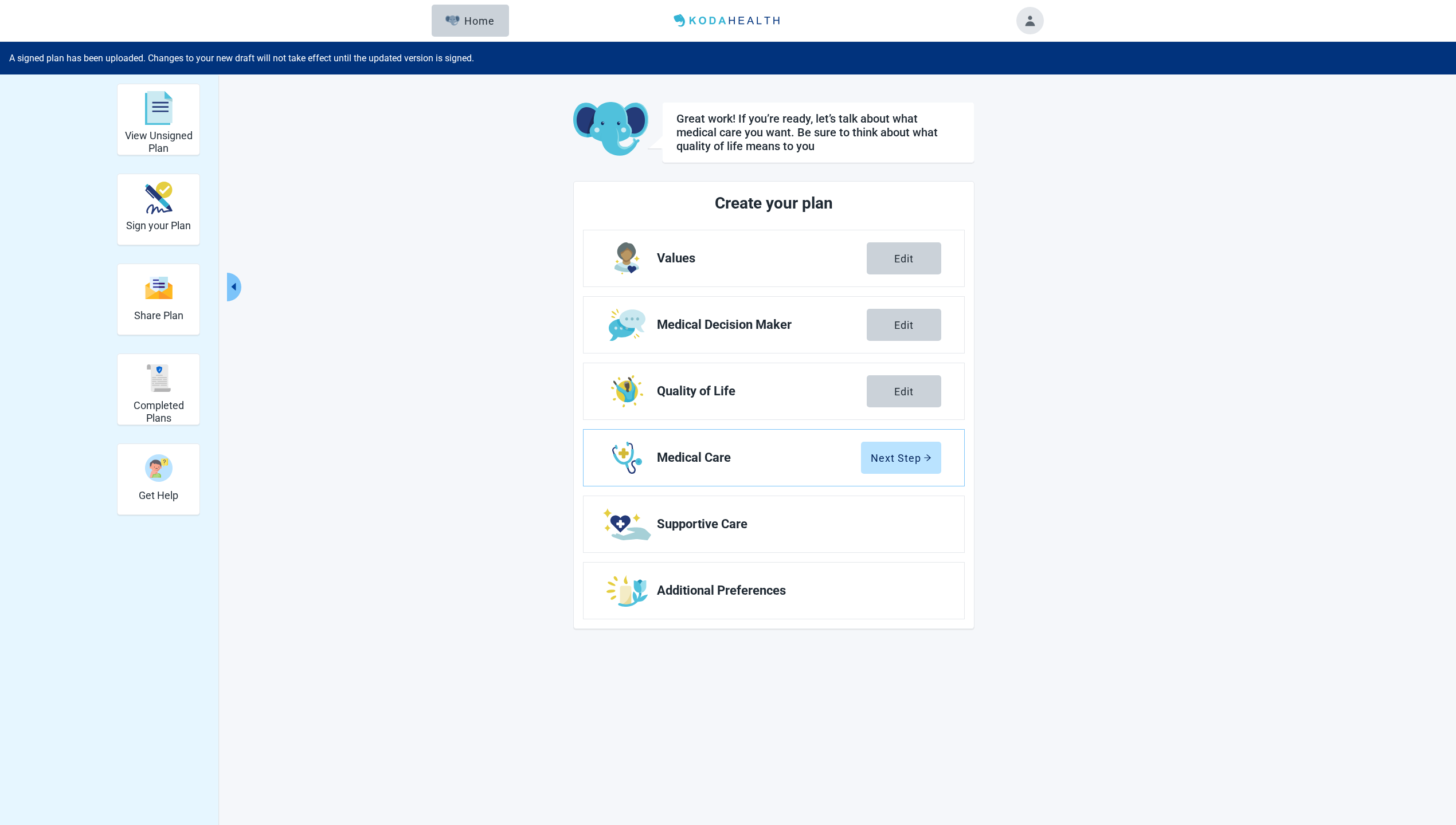
click at [1035, 16] on button "Toggle account menu" at bounding box center [1030, 21] width 27 height 27
click at [1006, 73] on span "My Profile" at bounding box center [1029, 67] width 104 height 12
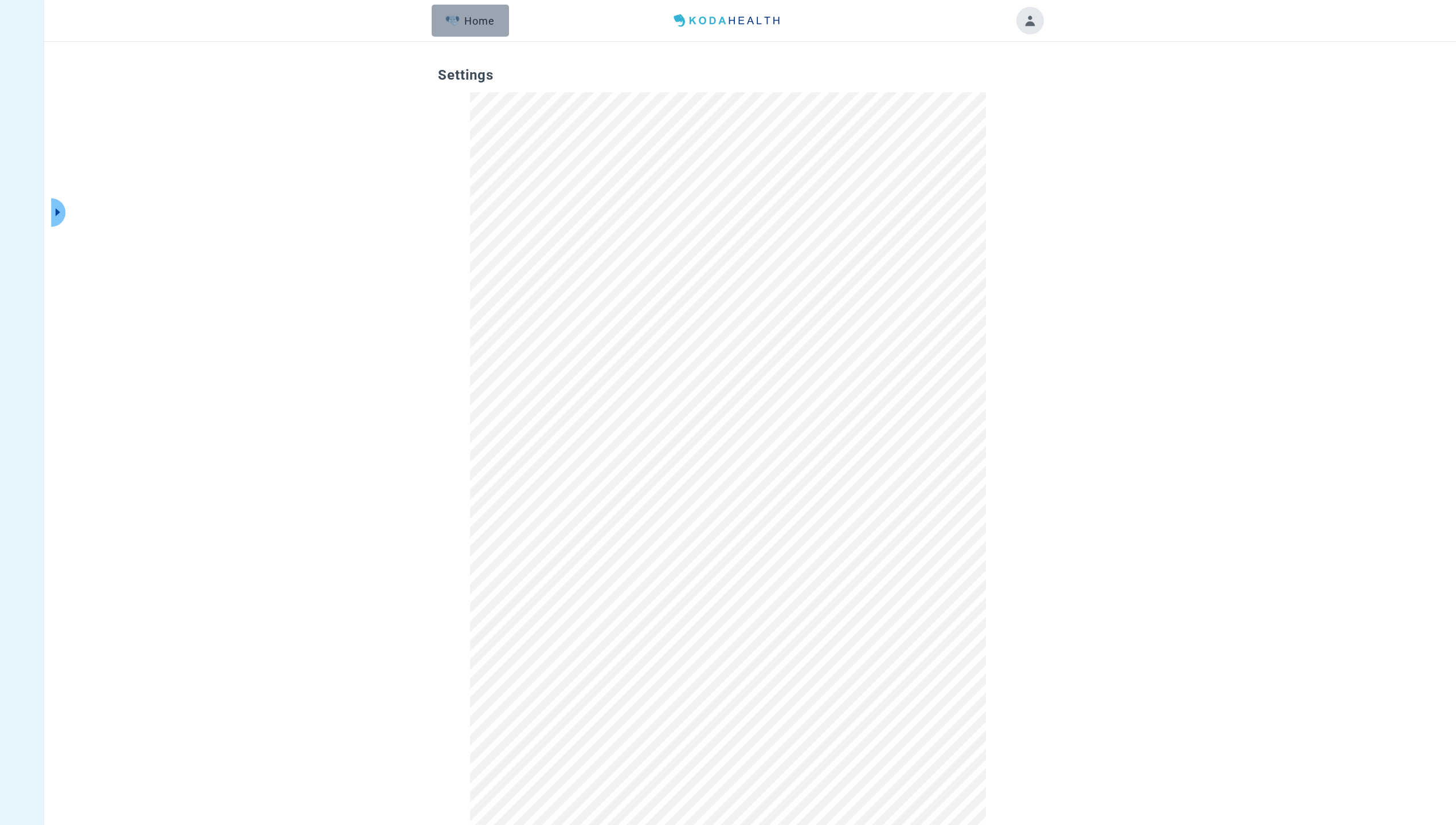
click at [479, 15] on div "Home" at bounding box center [470, 21] width 49 height 12
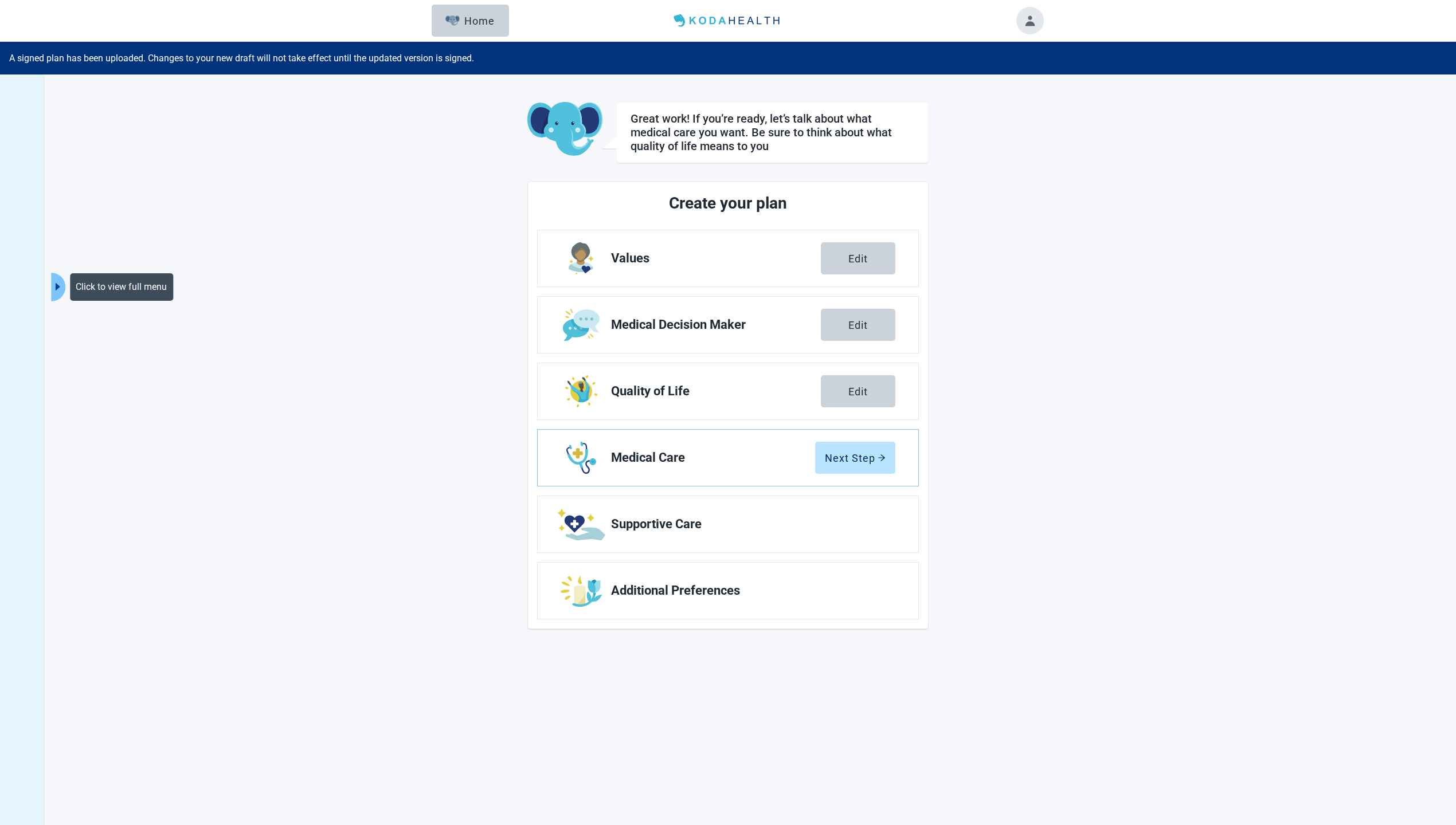
click at [56, 290] on icon "caret-right" at bounding box center [58, 287] width 11 height 11
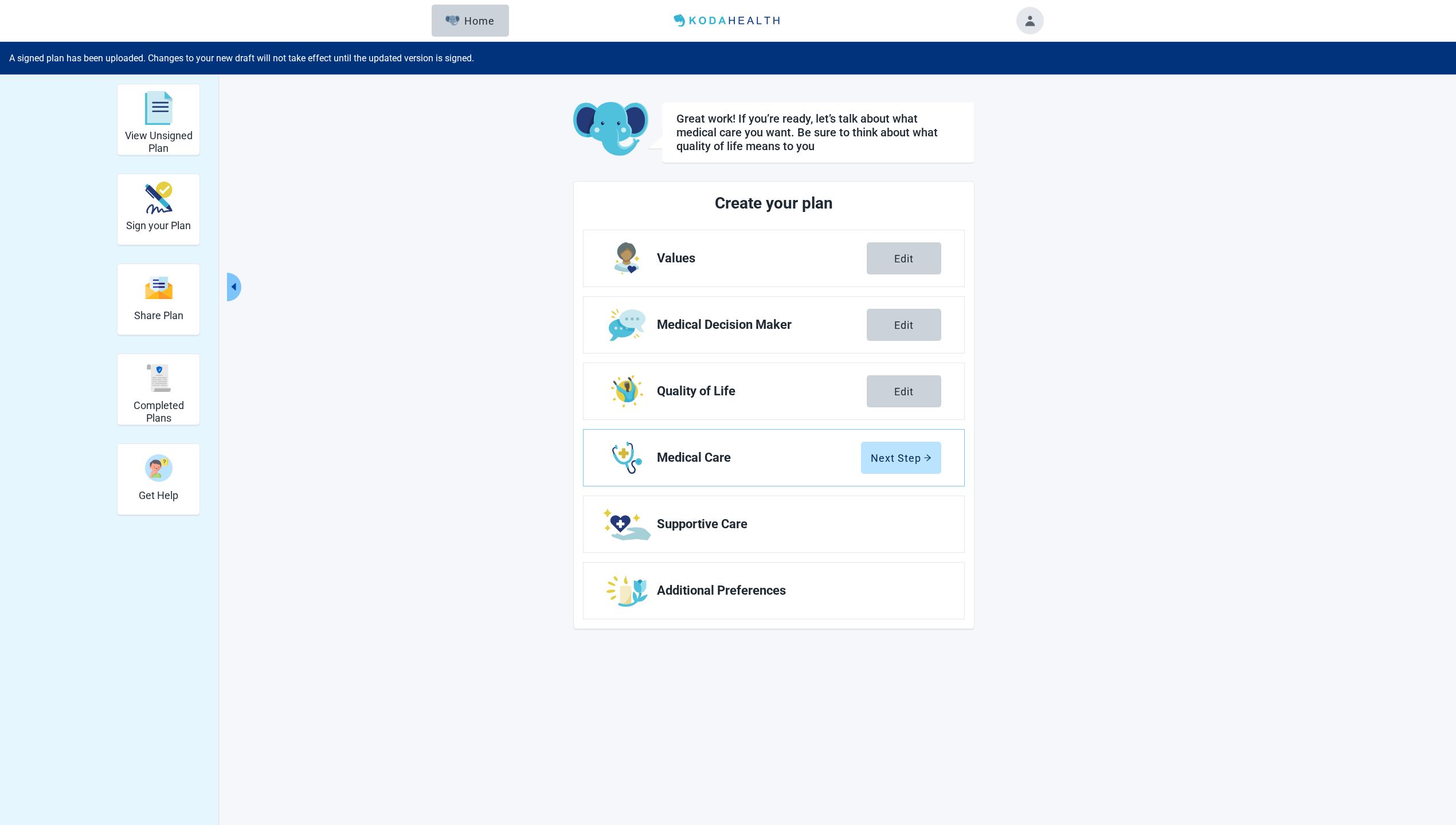
click at [372, 490] on div "View Unsigned Plan Sign your Plan Share Plan Completed Plans Get Help Great wor…" at bounding box center [728, 487] width 1456 height 825
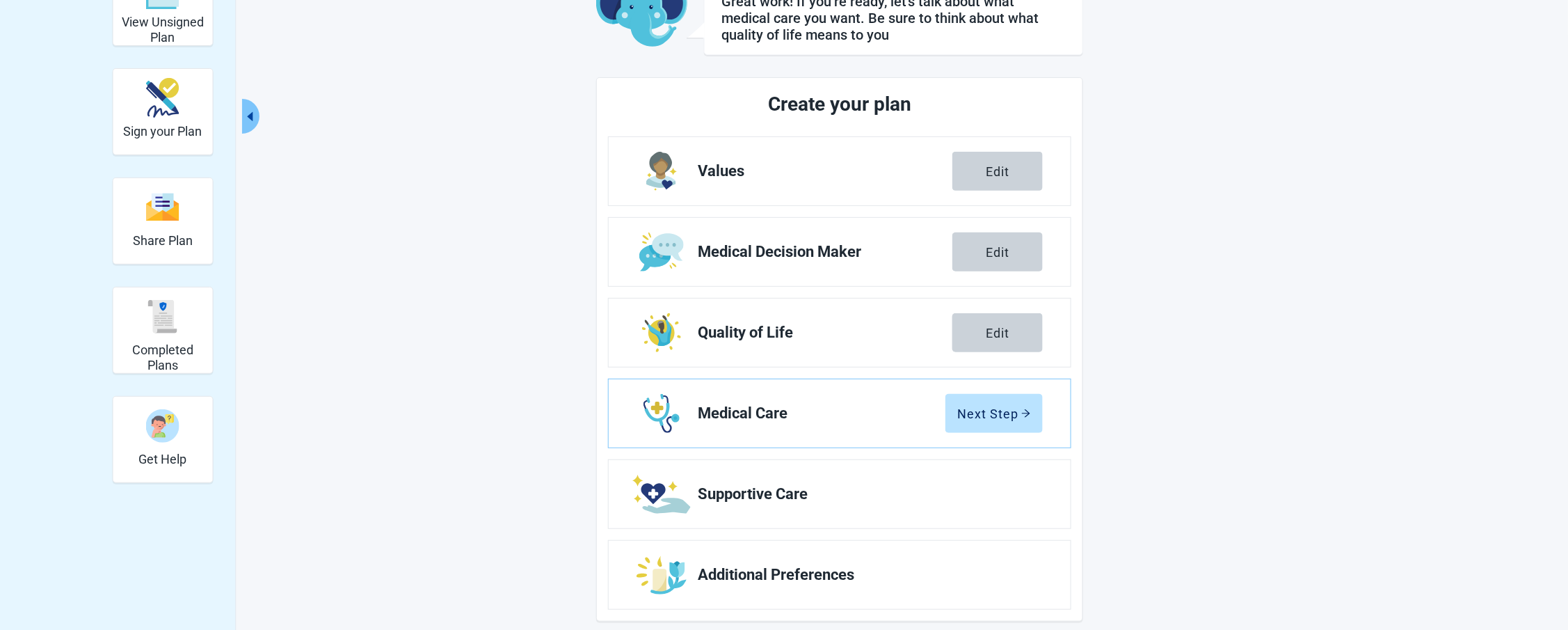
scroll to position [157, 0]
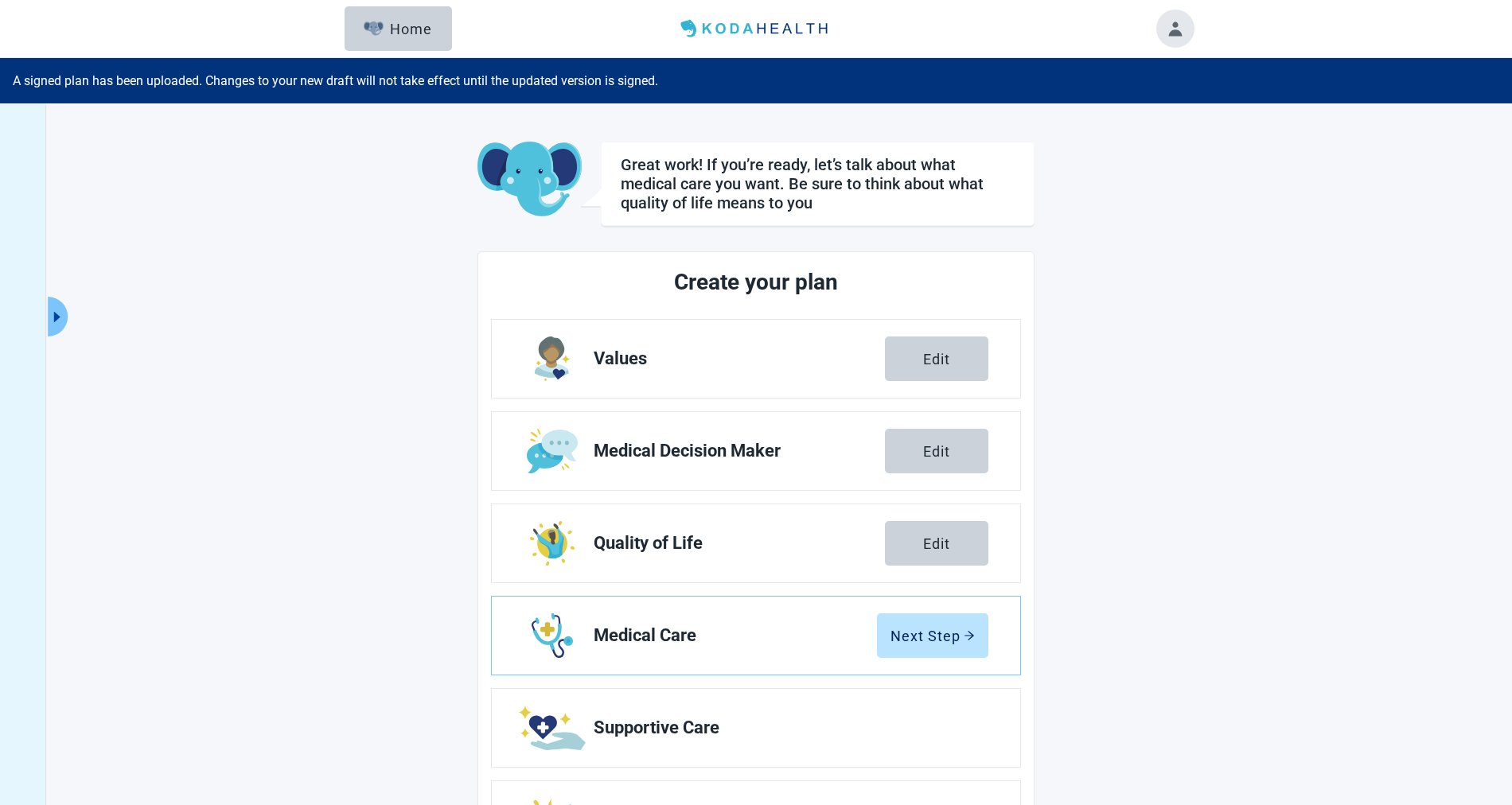
click at [1169, 16] on button "Toggle account menu" at bounding box center [1176, 29] width 38 height 38
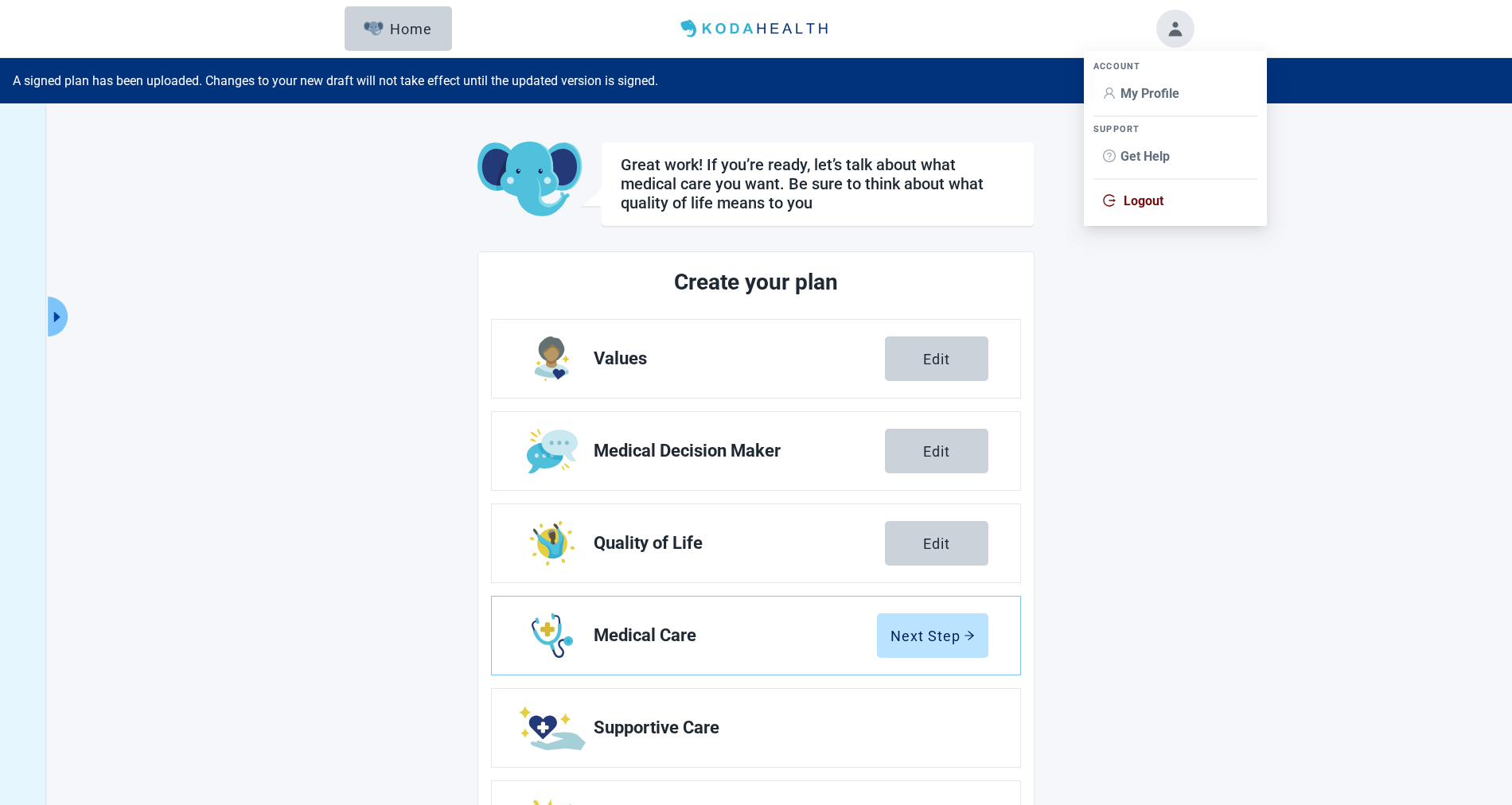
click at [1125, 196] on span "Logout" at bounding box center [1144, 201] width 40 height 15
